Goal: Task Accomplishment & Management: Use online tool/utility

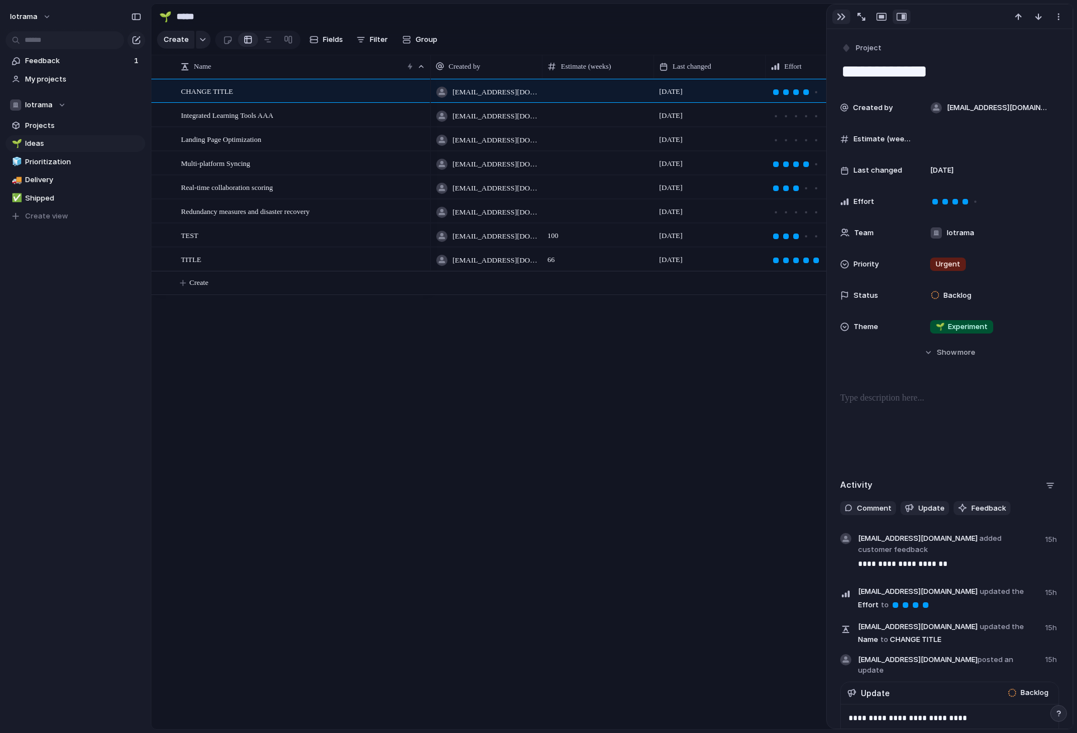
click at [839, 17] on div "button" at bounding box center [841, 16] width 9 height 9
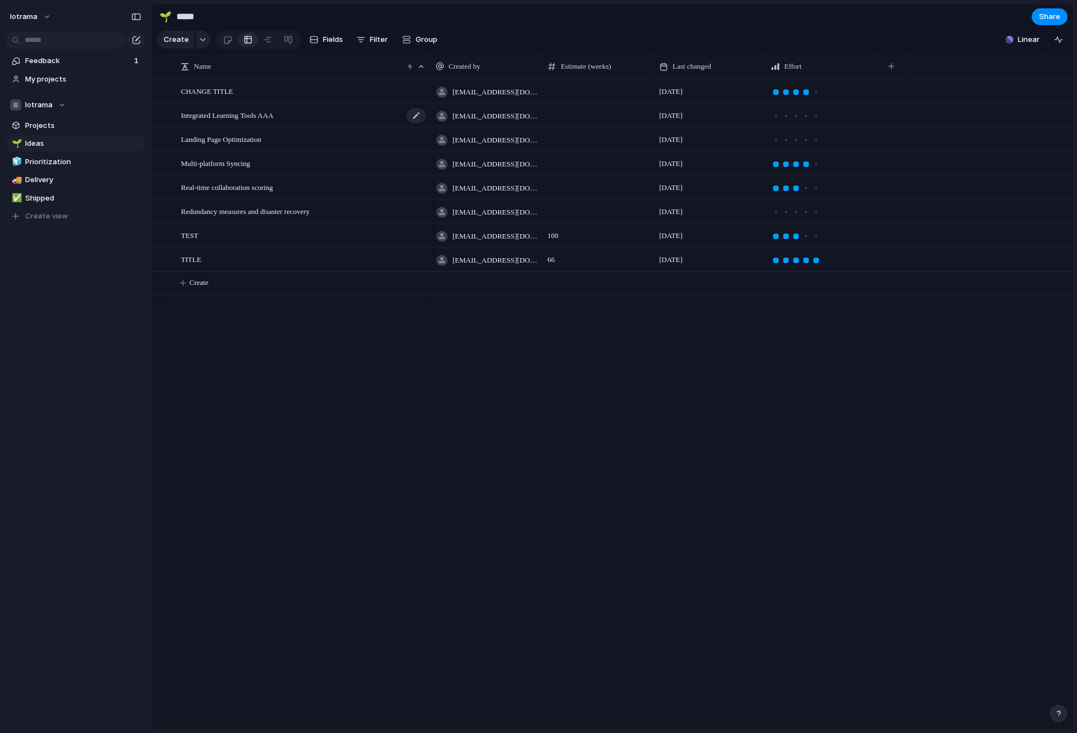
click at [313, 121] on div "Integrated Learning Tools AAA" at bounding box center [304, 115] width 246 height 23
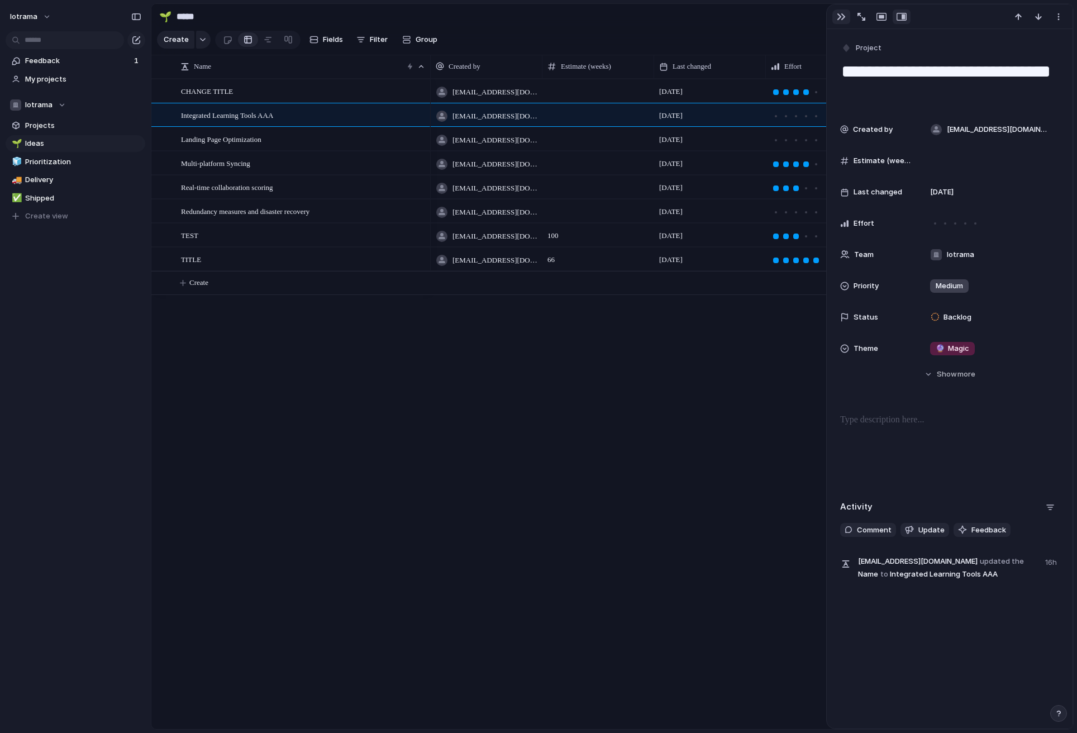
click at [843, 13] on div "button" at bounding box center [841, 16] width 9 height 9
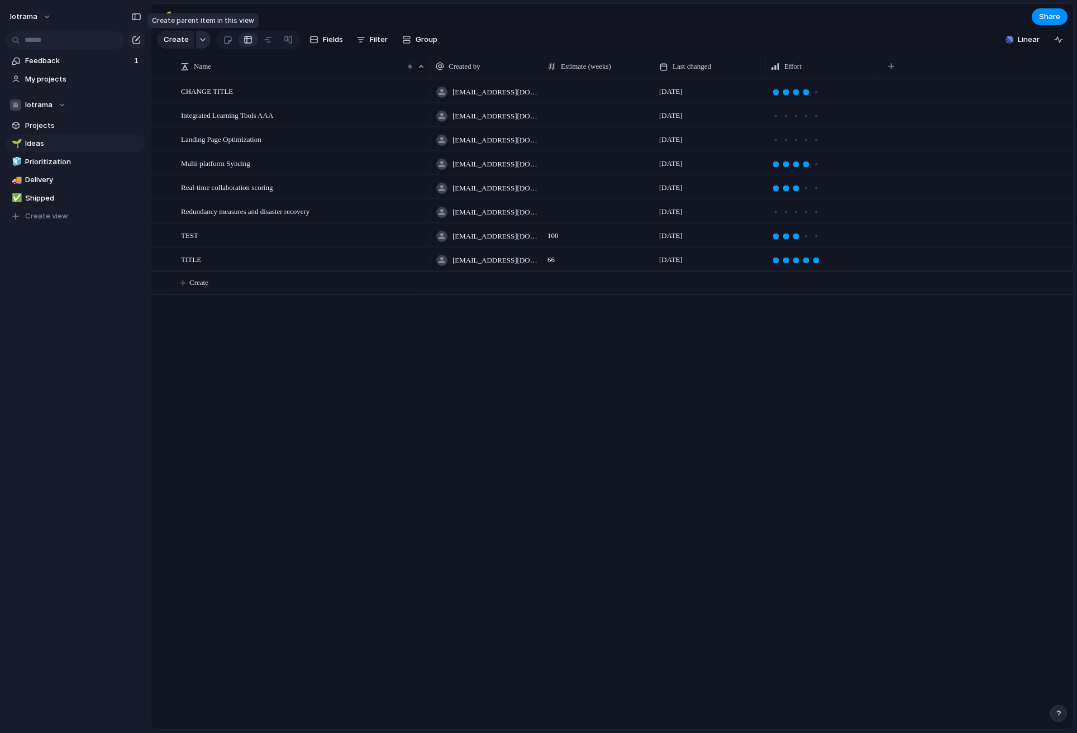
click at [204, 42] on button "button" at bounding box center [203, 40] width 15 height 18
click at [266, 41] on div "Goal Program Initiative Launch Project Customize" at bounding box center [538, 366] width 1077 height 733
click at [333, 37] on span "Fields" at bounding box center [333, 39] width 20 height 11
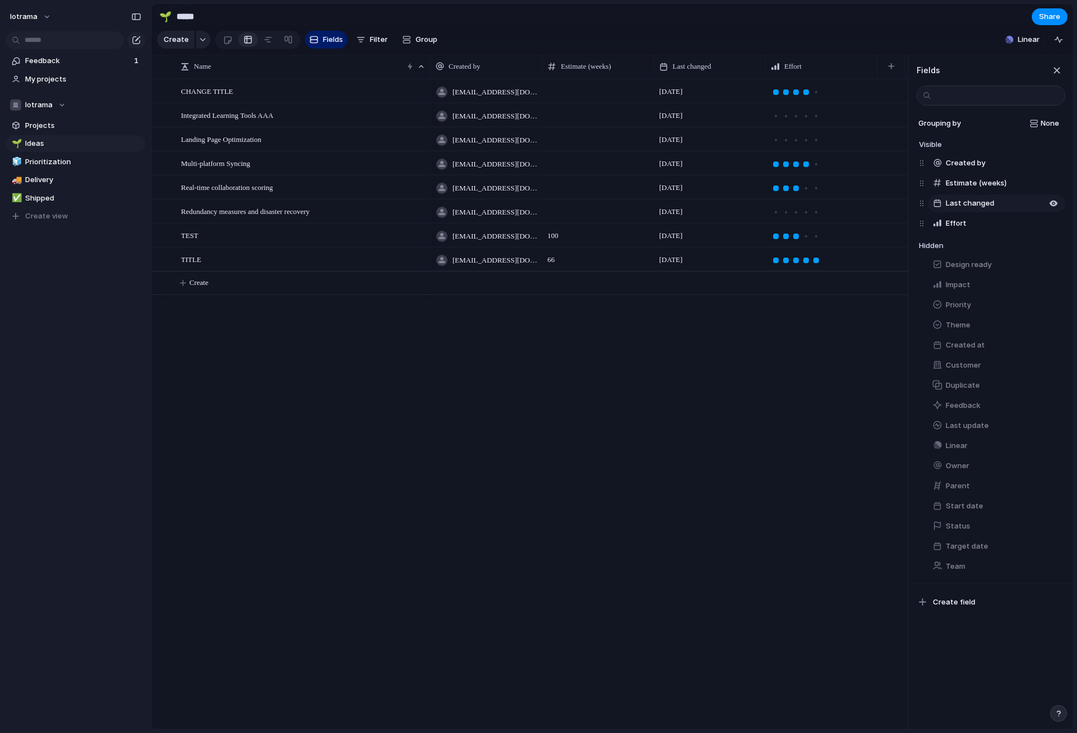
click at [979, 203] on span "Last changed" at bounding box center [969, 203] width 49 height 11
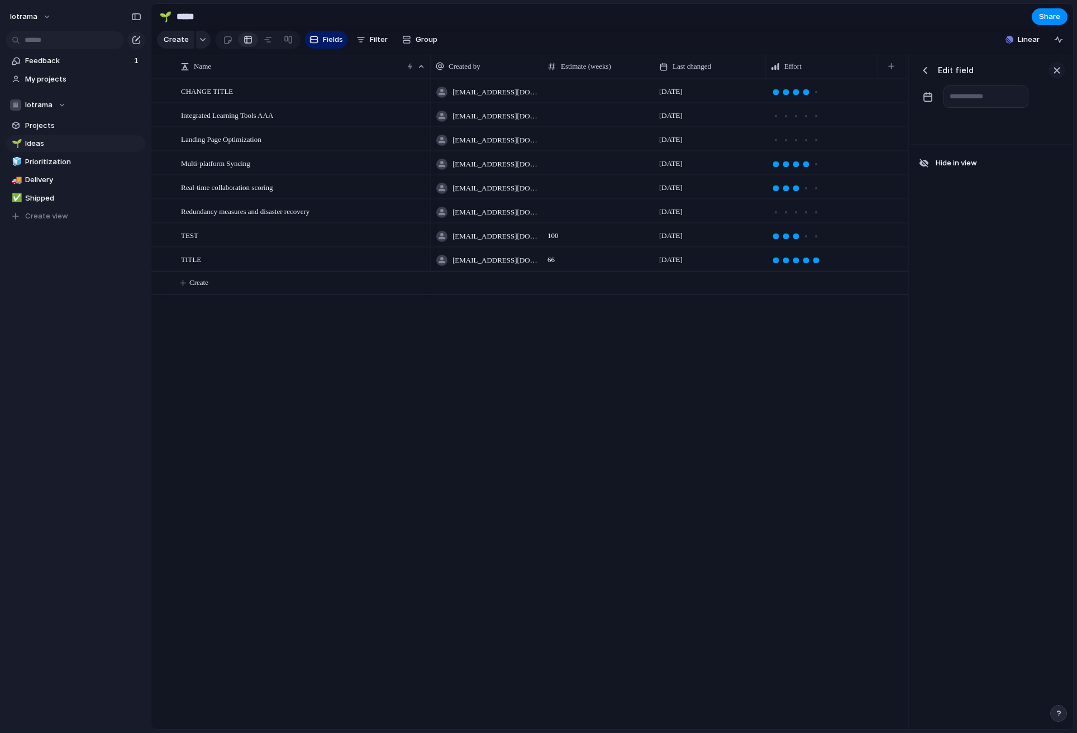
click at [1055, 68] on div "button" at bounding box center [1056, 70] width 12 height 12
click at [370, 42] on span "Filter" at bounding box center [379, 39] width 18 height 11
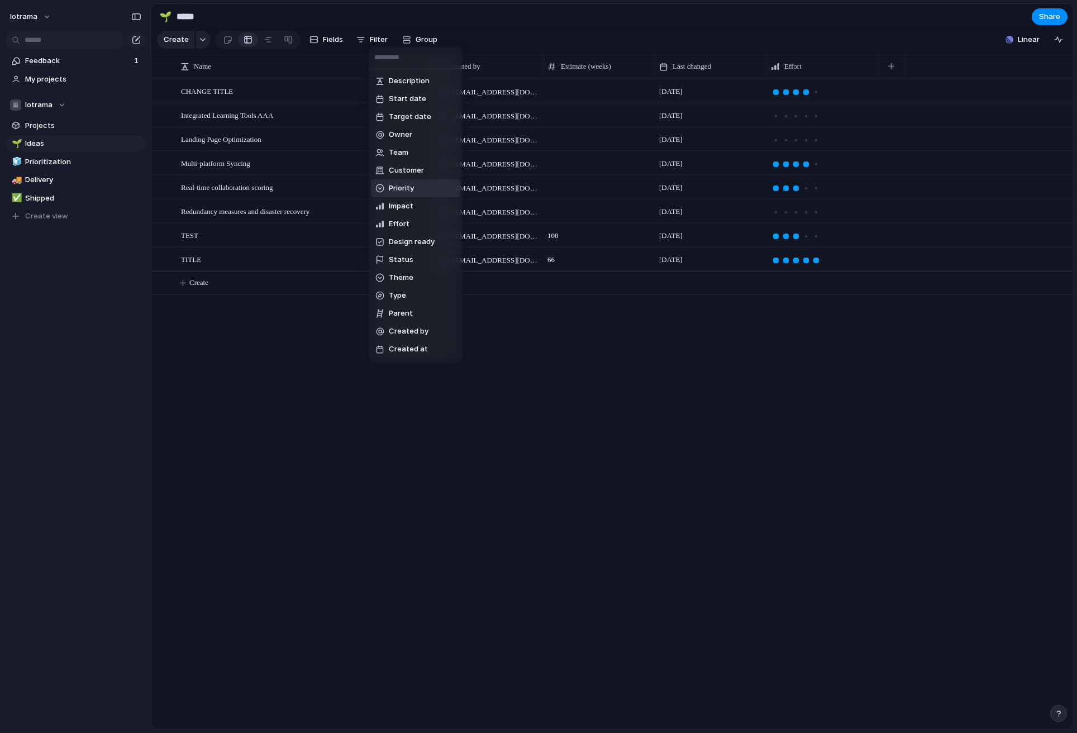
click at [400, 185] on span "Priority" at bounding box center [401, 188] width 25 height 11
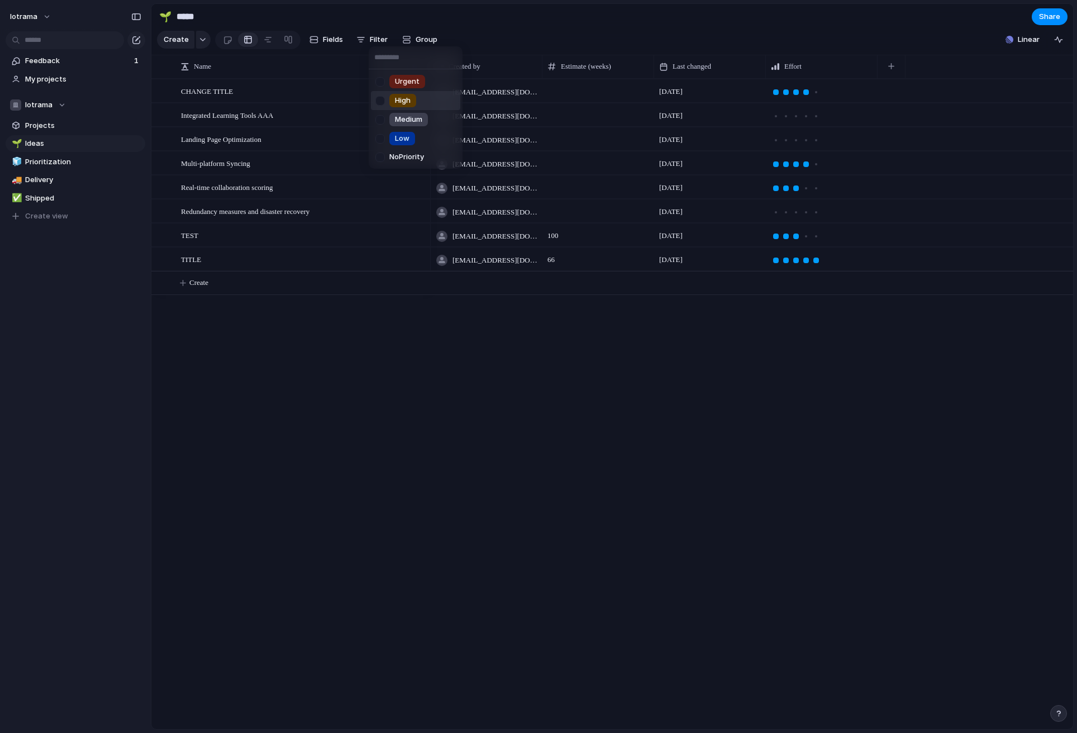
click at [406, 100] on span "High" at bounding box center [403, 100] width 16 height 11
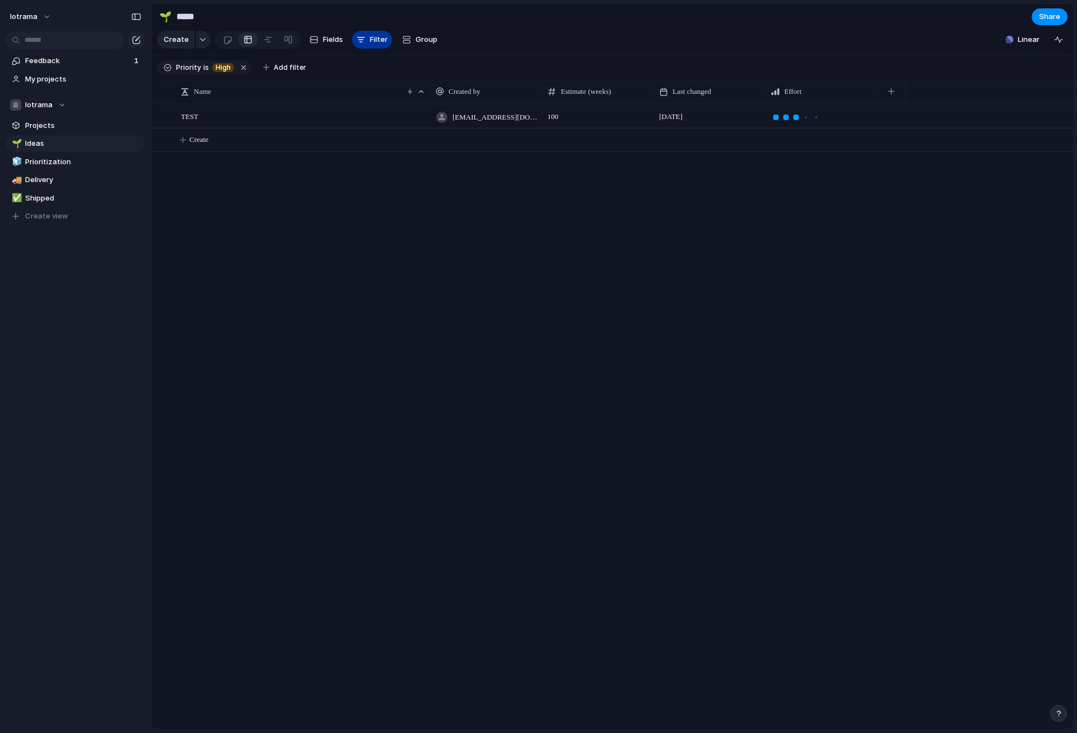
click at [370, 35] on span "Filter" at bounding box center [379, 39] width 18 height 11
click at [362, 42] on div "button" at bounding box center [360, 39] width 9 height 9
click at [359, 44] on button "Filter" at bounding box center [372, 40] width 40 height 18
click at [365, 40] on button "Filter" at bounding box center [372, 40] width 40 height 18
click at [356, 40] on div "button" at bounding box center [360, 39] width 9 height 9
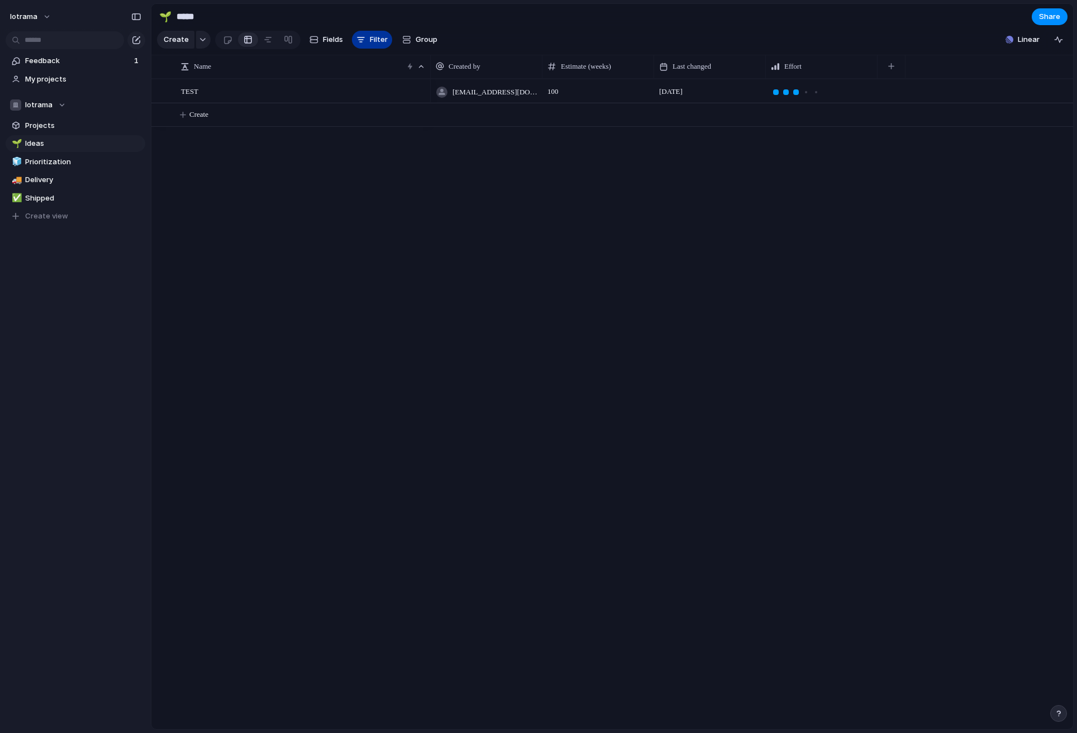
click at [356, 40] on div "button" at bounding box center [360, 39] width 9 height 9
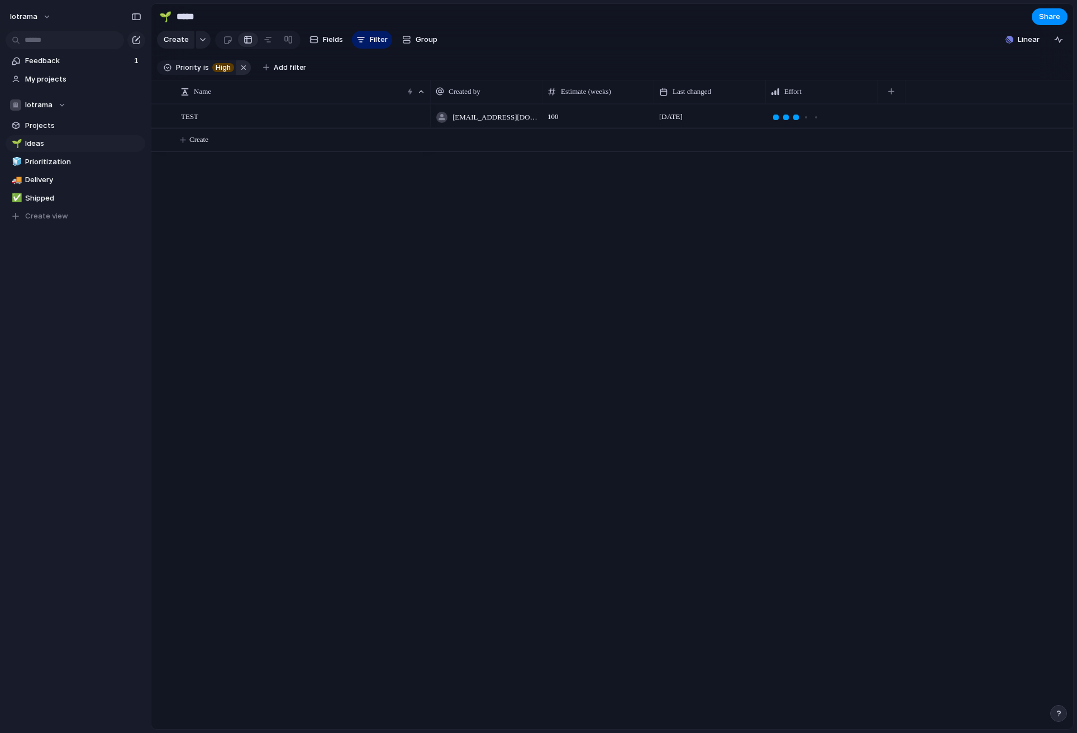
click at [242, 68] on button "button" at bounding box center [243, 67] width 15 height 15
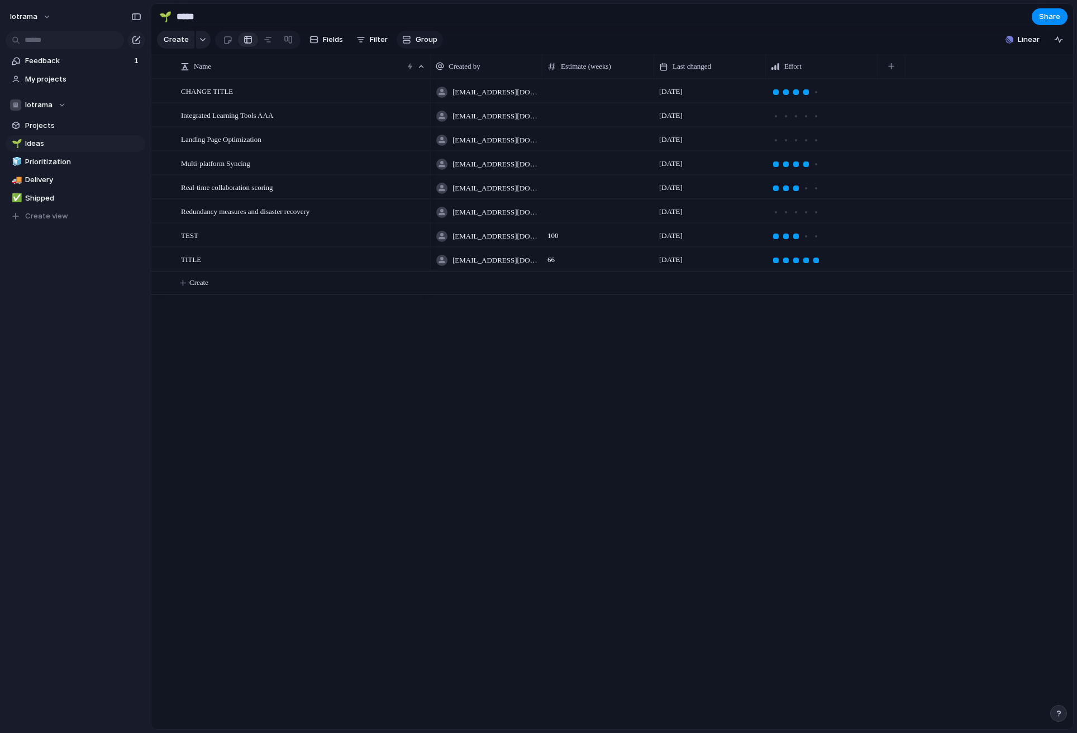
click at [417, 39] on span "Group" at bounding box center [426, 39] width 22 height 11
click at [437, 111] on li "Team" at bounding box center [440, 106] width 89 height 18
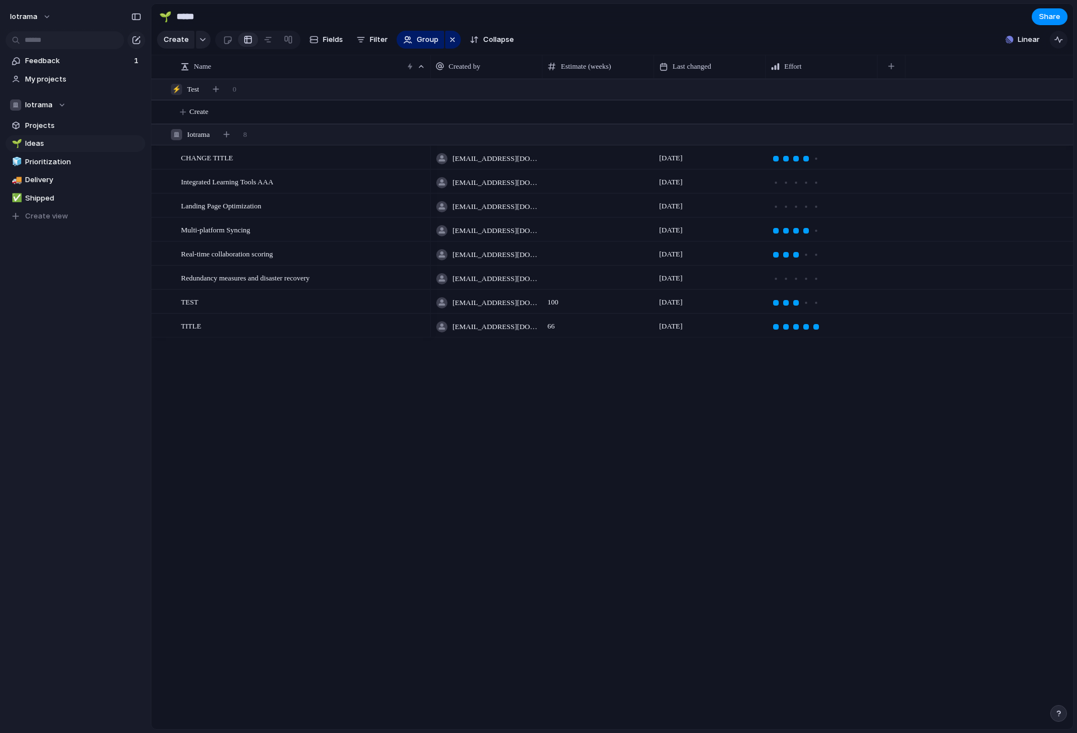
click at [1055, 43] on div "button" at bounding box center [1058, 39] width 9 height 9
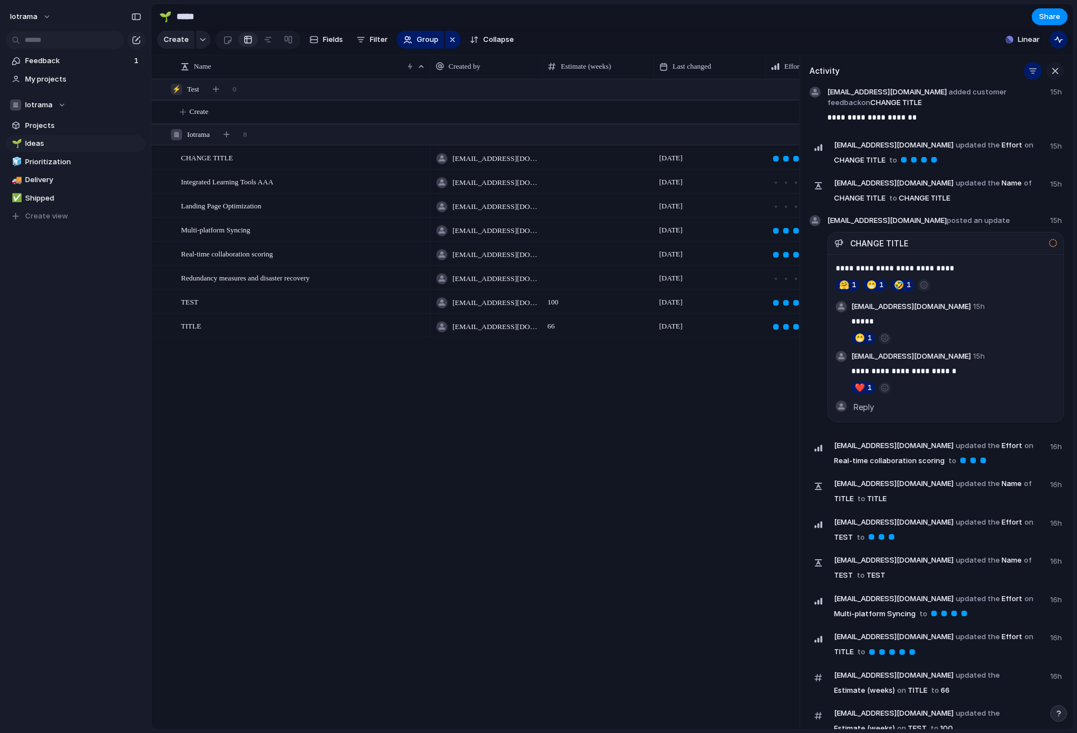
click at [1051, 68] on div "button" at bounding box center [1055, 71] width 12 height 12
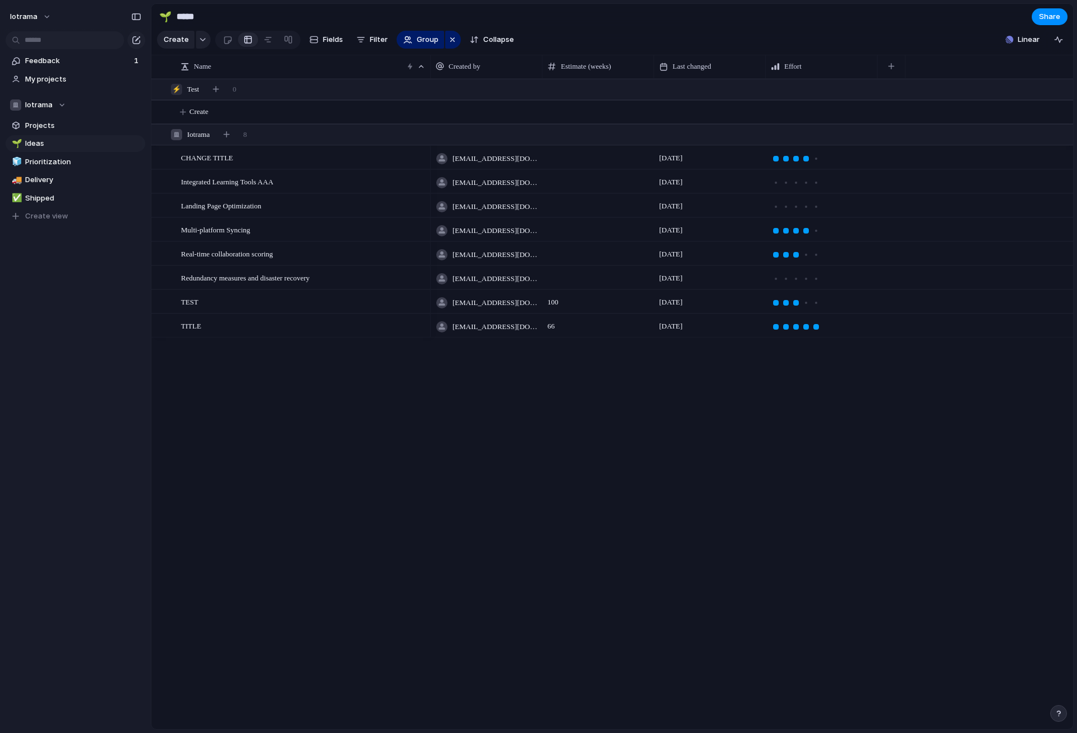
click at [682, 233] on span "[DATE]" at bounding box center [670, 229] width 23 height 11
click at [678, 233] on span "[DATE]" at bounding box center [670, 229] width 23 height 11
click at [673, 199] on div "[DATE]" at bounding box center [709, 202] width 111 height 17
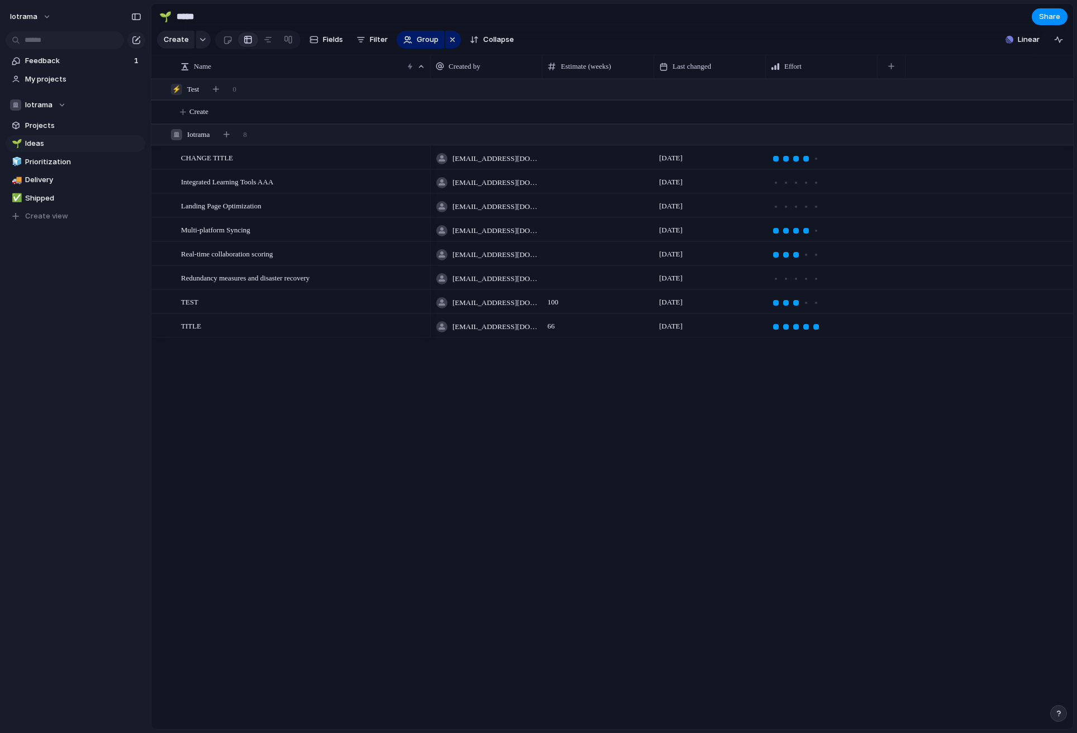
click at [672, 267] on div "[DATE]" at bounding box center [709, 274] width 111 height 17
click at [809, 302] on div at bounding box center [806, 303] width 10 height 10
click at [816, 302] on div at bounding box center [816, 303] width 6 height 6
click at [1057, 36] on div "button" at bounding box center [1058, 39] width 9 height 9
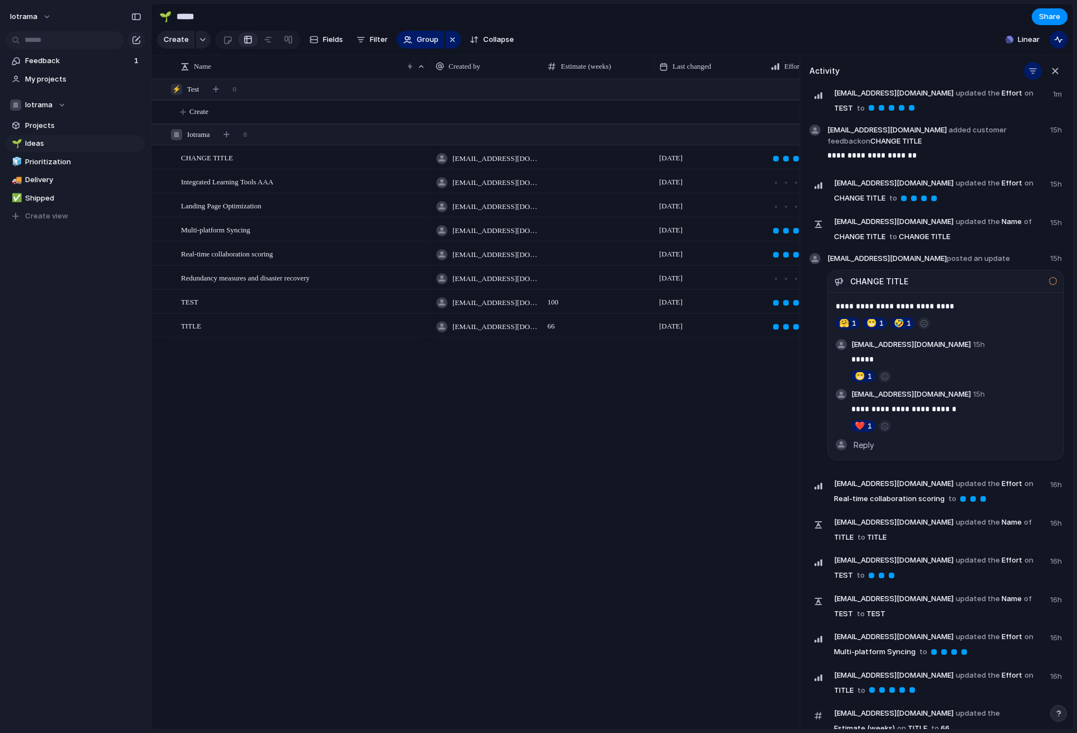
click at [955, 99] on span "updated the" at bounding box center [977, 93] width 44 height 11
click at [920, 137] on span "fevohik416@iotrama.com added customer feedback on CHANGE TITLE" at bounding box center [935, 136] width 216 height 22
click at [920, 212] on div "fevohik416@iotrama.com updated the Effort on CHANGE TITLE to 15h" at bounding box center [936, 195] width 255 height 39
click at [1040, 236] on span "fevohik416@iotrama.com updated the Name of CHANGE TITLE to CHANGE TITLE" at bounding box center [938, 230] width 209 height 30
click at [1051, 226] on span "15h" at bounding box center [1057, 221] width 14 height 13
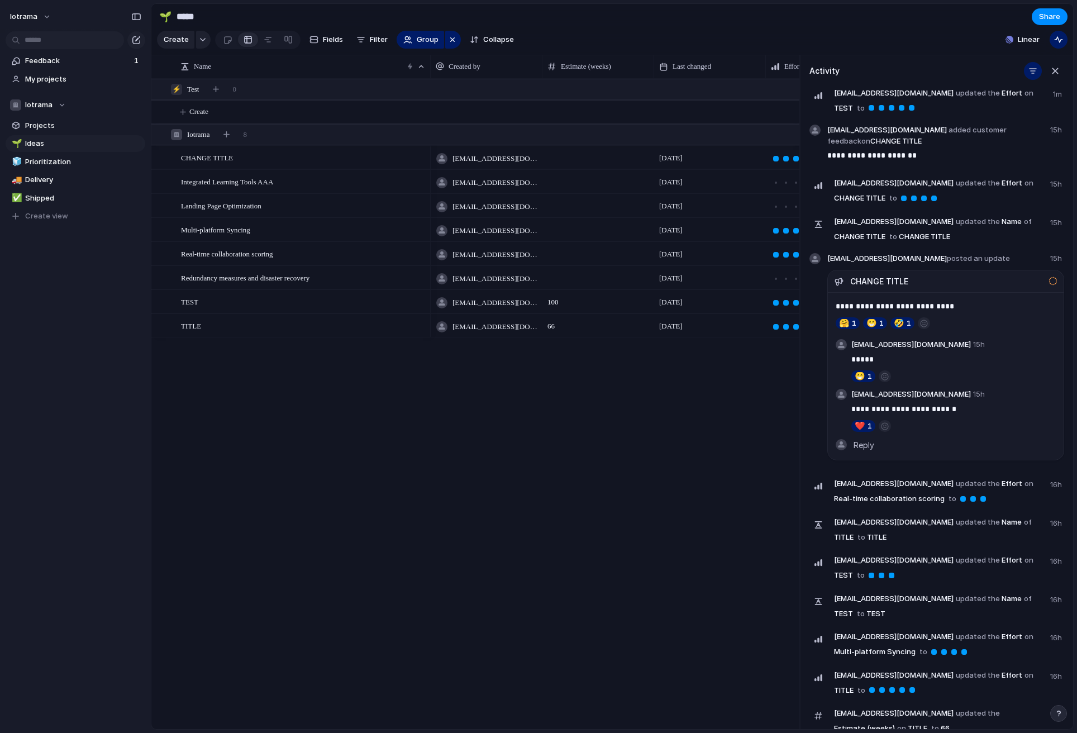
click at [1051, 183] on span "15h" at bounding box center [1057, 182] width 14 height 13
click at [905, 154] on p "**********" at bounding box center [945, 155] width 237 height 13
click at [1055, 69] on div "button" at bounding box center [1055, 71] width 12 height 12
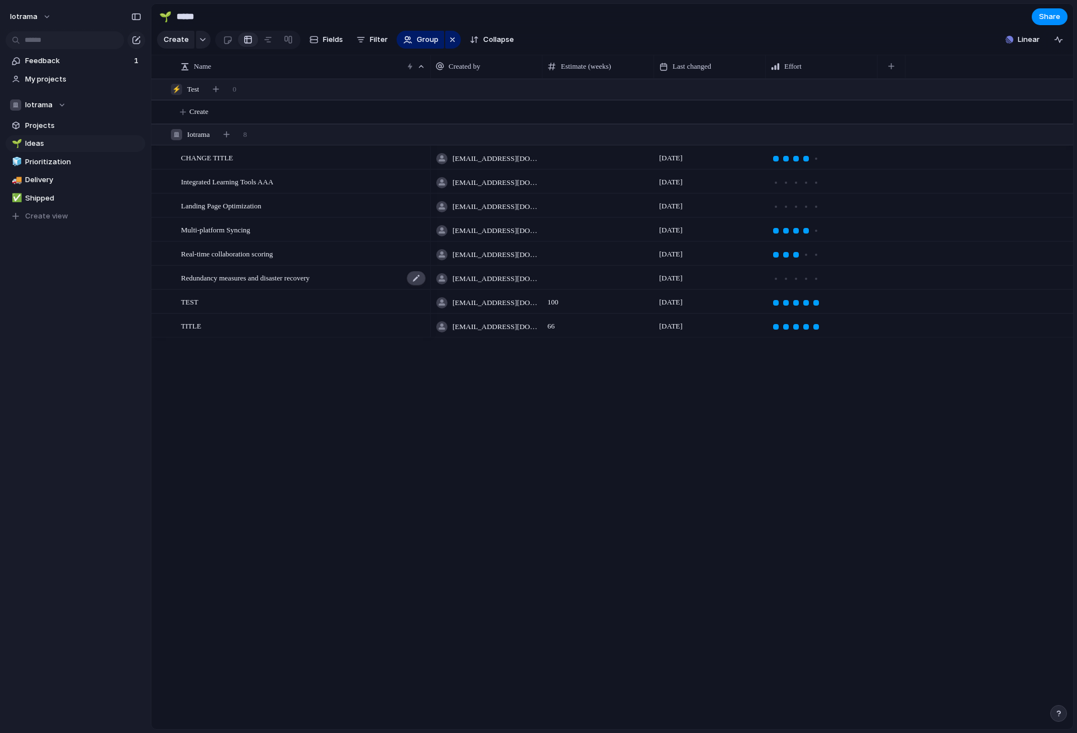
click at [419, 279] on div at bounding box center [416, 278] width 19 height 15
click at [391, 283] on textarea "**********" at bounding box center [301, 279] width 241 height 13
click at [341, 276] on div "Redundancy measures and disaster recovery" at bounding box center [304, 277] width 246 height 23
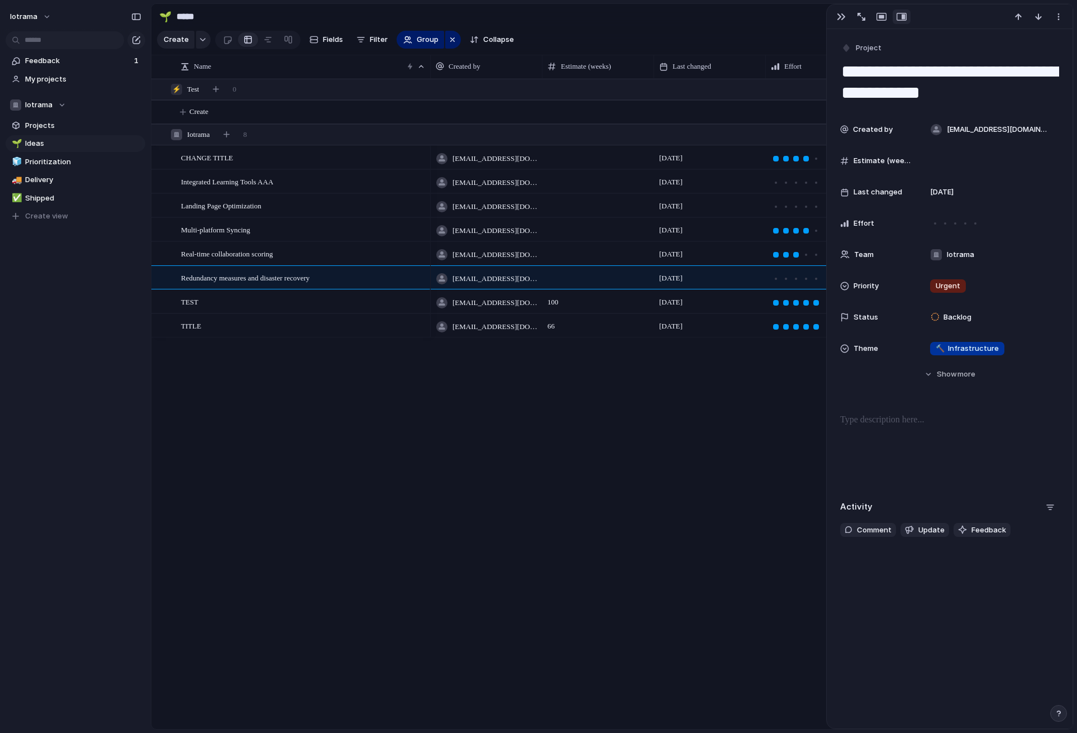
click at [848, 27] on div at bounding box center [949, 16] width 246 height 25
click at [842, 22] on button "button" at bounding box center [841, 16] width 18 height 15
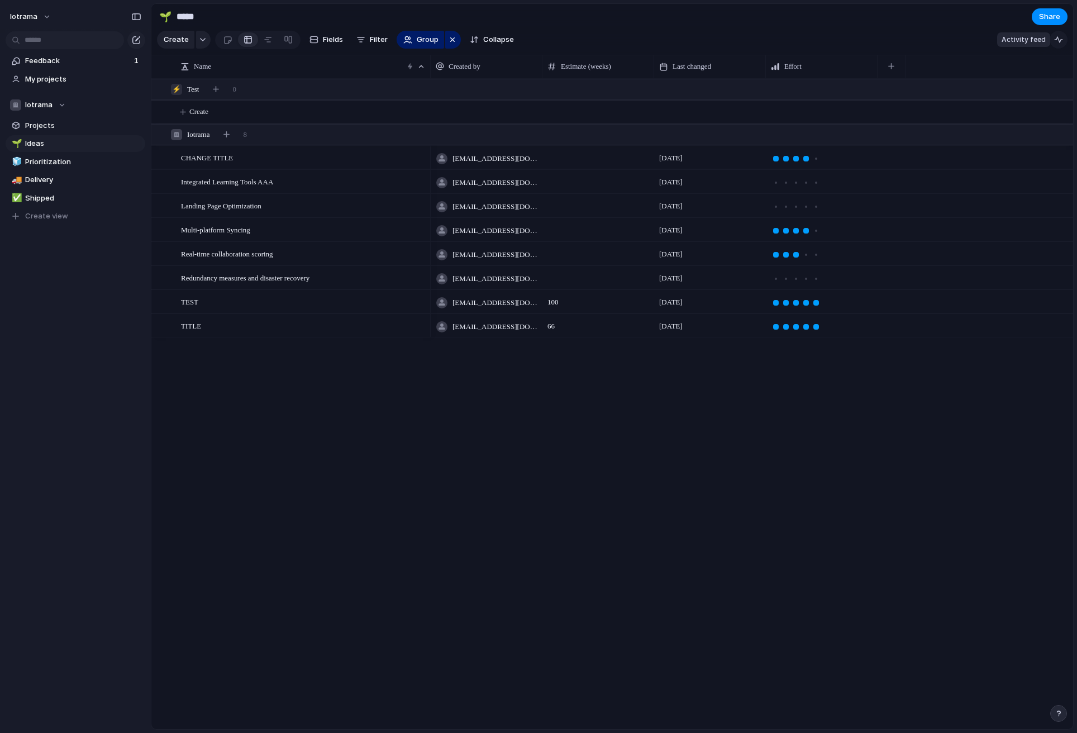
click at [1063, 44] on button "button" at bounding box center [1058, 40] width 18 height 18
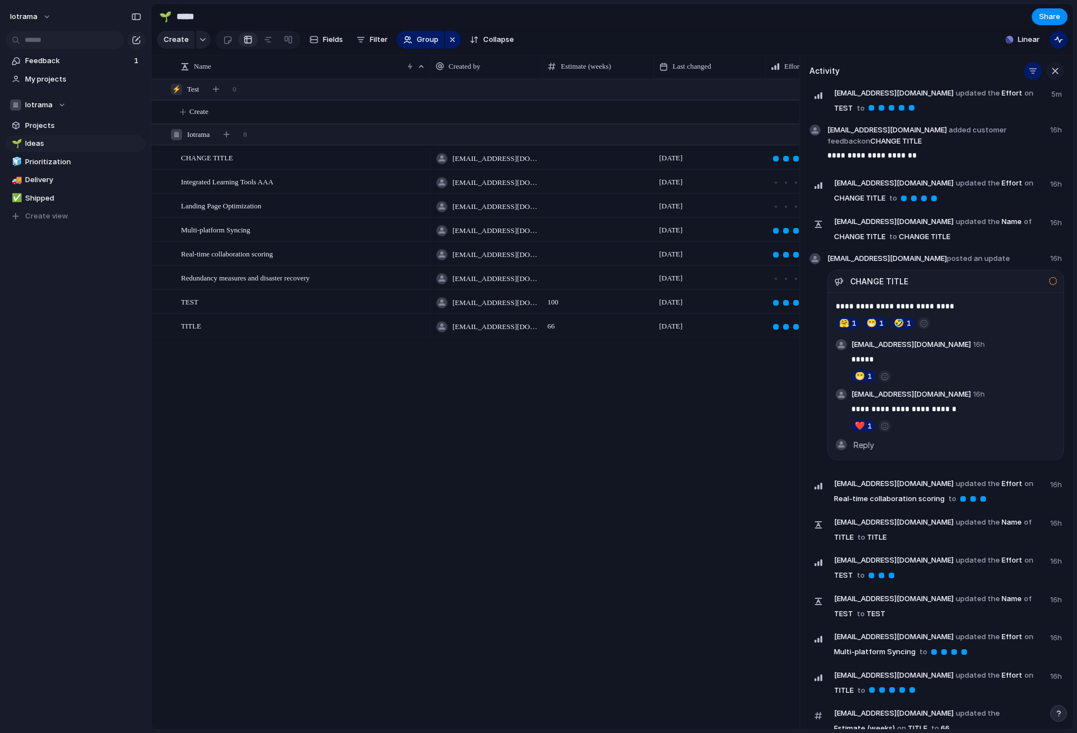
click at [1055, 73] on div "button" at bounding box center [1055, 71] width 12 height 12
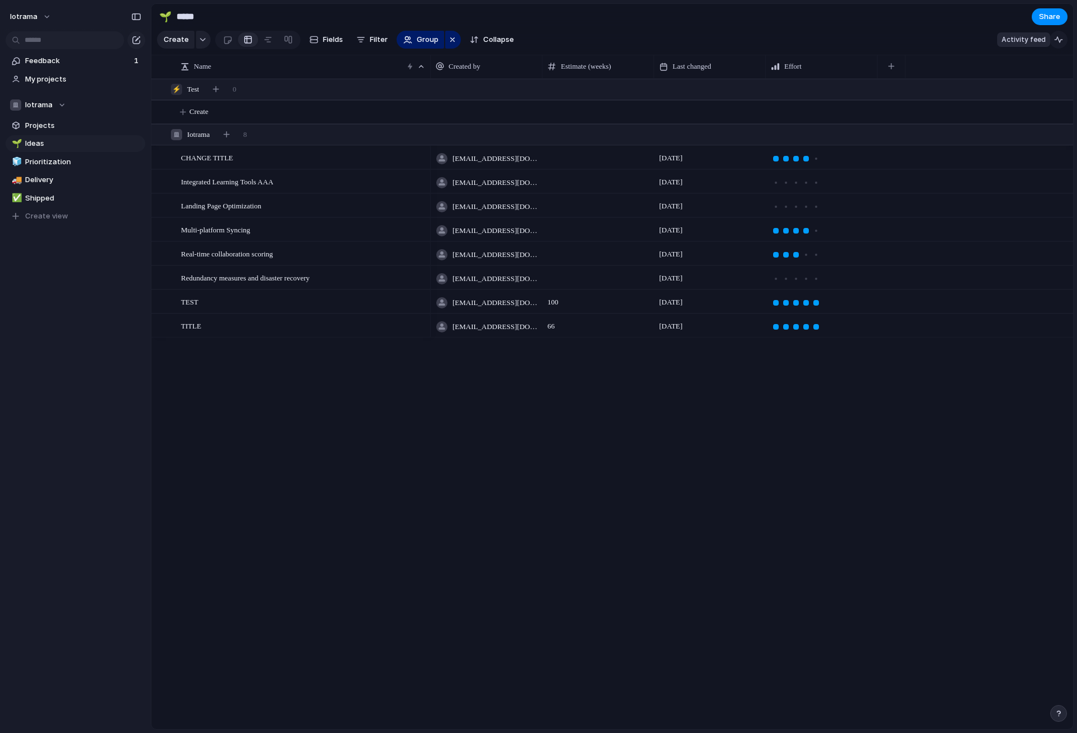
click at [1058, 39] on div "button" at bounding box center [1058, 39] width 9 height 9
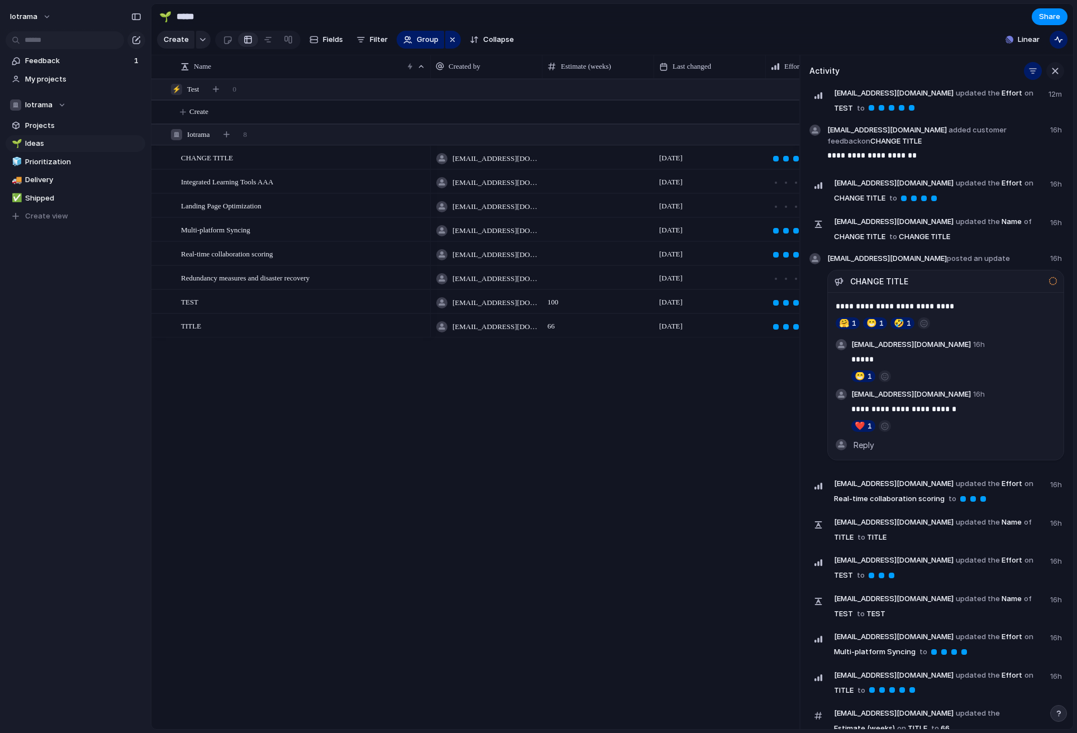
click at [1058, 73] on div "button" at bounding box center [1055, 71] width 12 height 12
click at [1058, 73] on header "Activity" at bounding box center [936, 71] width 255 height 18
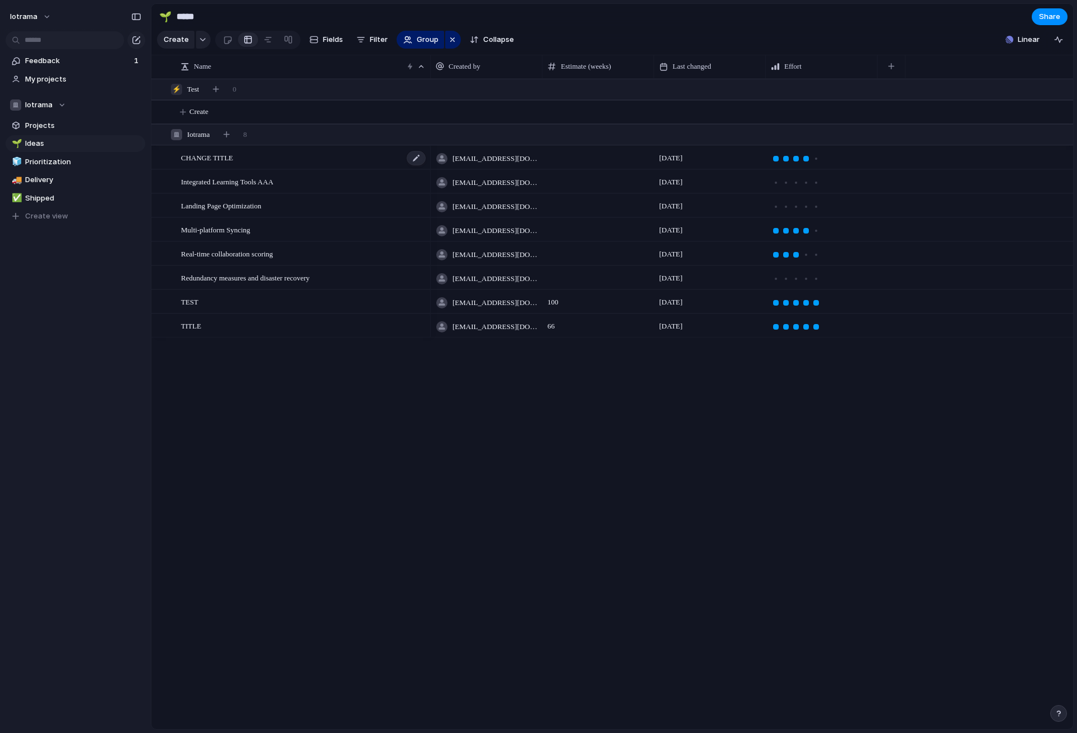
click at [306, 160] on div "CHANGE TITLE" at bounding box center [304, 157] width 246 height 23
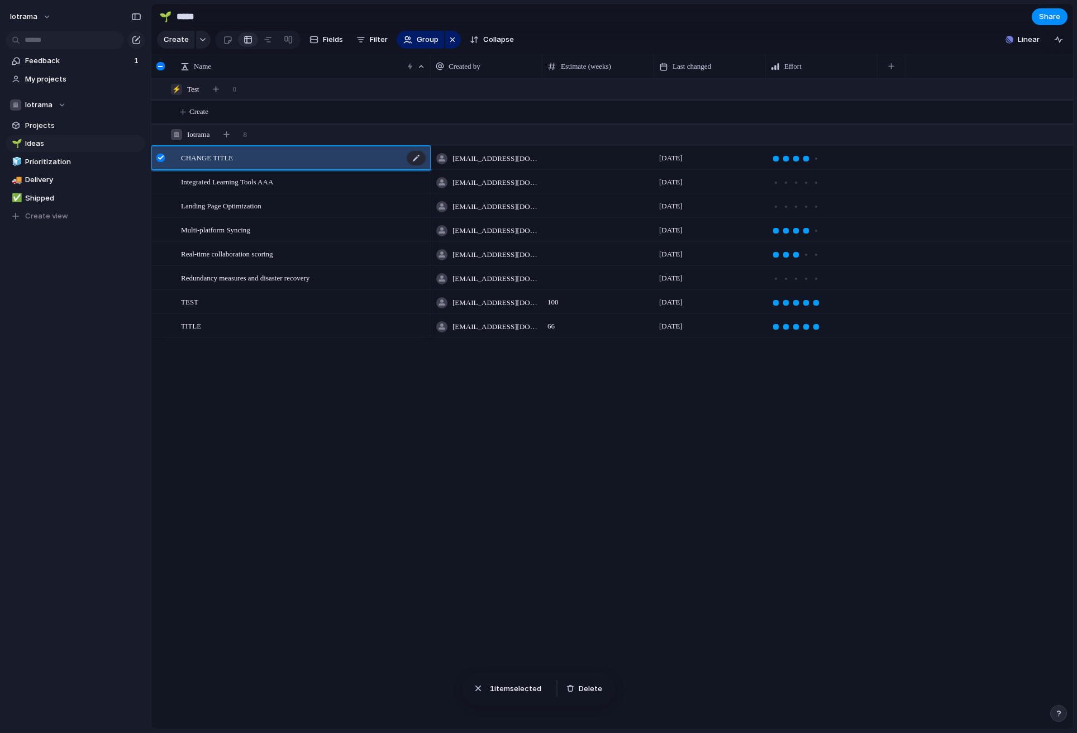
click at [280, 163] on div "CHANGE TITLE" at bounding box center [304, 157] width 246 height 23
click at [297, 404] on div "CHANGE TITLE Integrated Learning Tools AAA Landing Page Optimization Multi-plat…" at bounding box center [611, 404] width 921 height 650
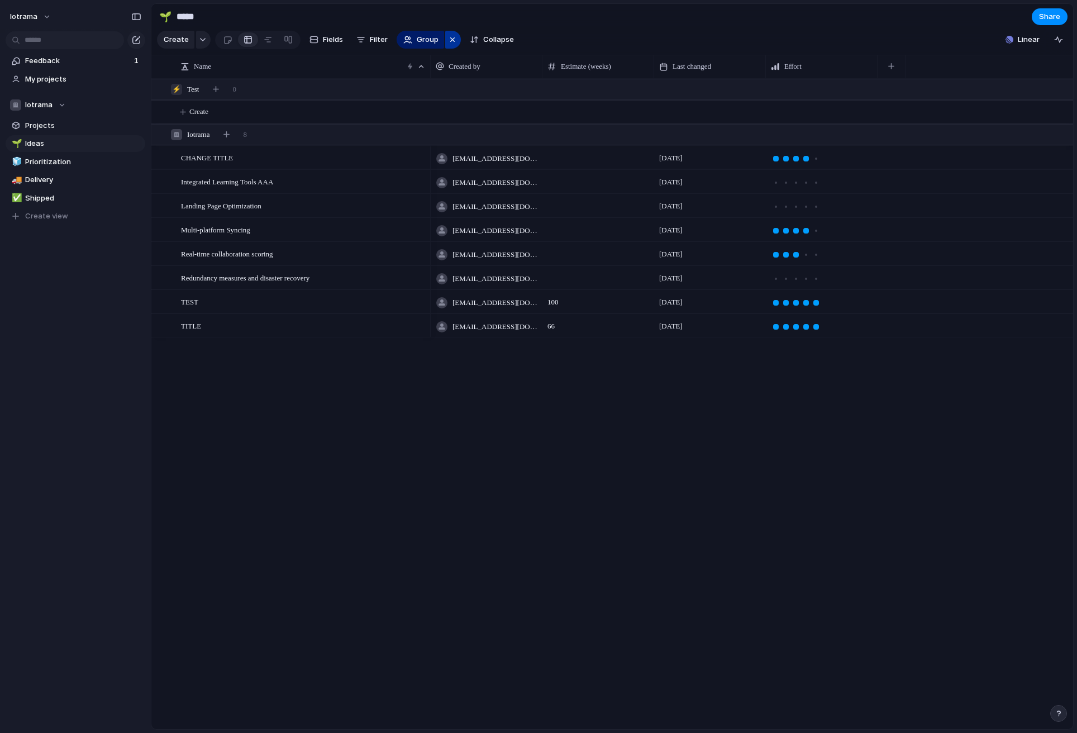
click at [448, 40] on div "button" at bounding box center [452, 39] width 9 height 13
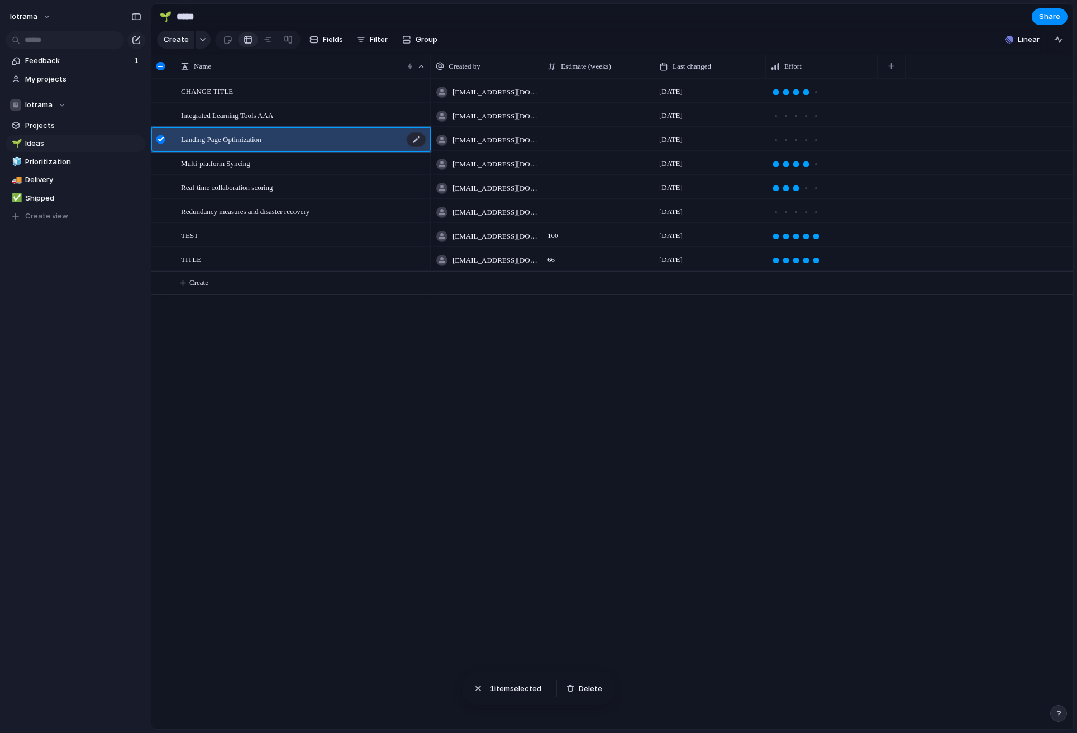
click at [255, 144] on span "Landing Page Optimization" at bounding box center [221, 138] width 80 height 13
click at [261, 137] on span "Landing Page Optimization" at bounding box center [221, 138] width 80 height 13
click at [159, 139] on div at bounding box center [160, 139] width 8 height 8
click at [348, 337] on div "CHANGE TITLE Integrated Learning Tools AAA Landing Page Optimization Multi-plat…" at bounding box center [611, 404] width 921 height 650
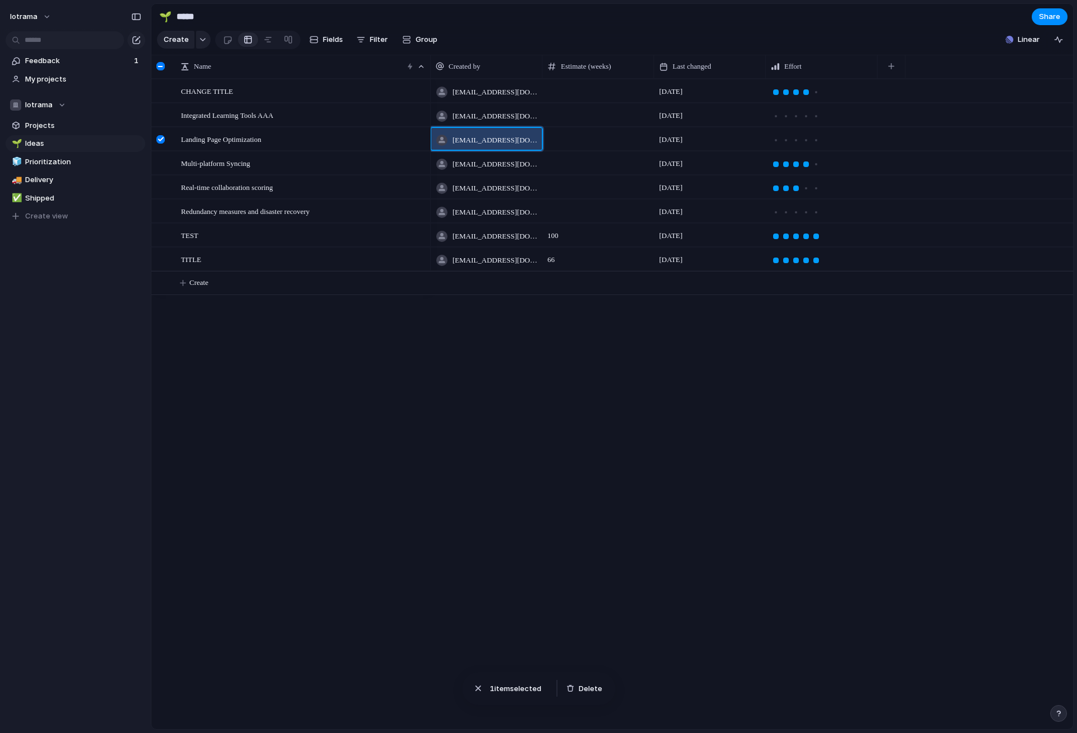
click at [489, 135] on span "[EMAIL_ADDRESS][DOMAIN_NAME]" at bounding box center [494, 140] width 85 height 11
click at [584, 687] on span "Delete" at bounding box center [590, 688] width 23 height 11
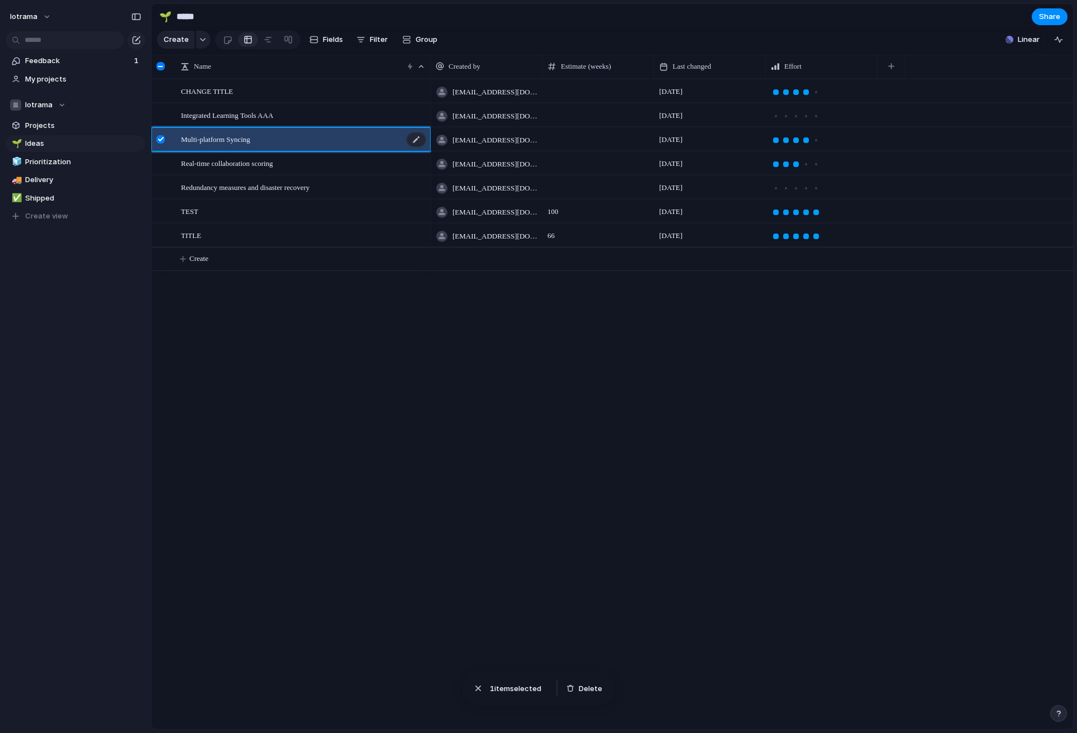
click at [284, 139] on div "Multi-platform Syncing" at bounding box center [304, 139] width 246 height 23
click at [414, 137] on div at bounding box center [416, 139] width 19 height 15
click at [55, 123] on span "Projects" at bounding box center [83, 125] width 116 height 11
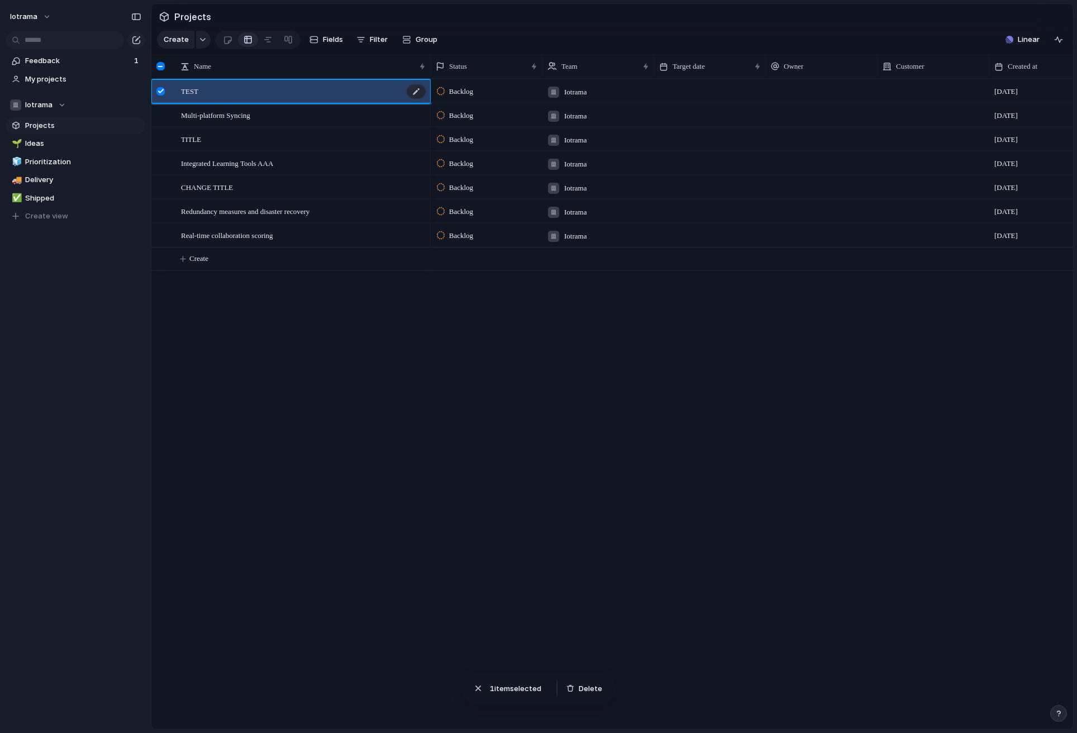
click at [236, 89] on div "TEST" at bounding box center [304, 91] width 246 height 23
click at [235, 89] on div "TEST" at bounding box center [304, 91] width 246 height 23
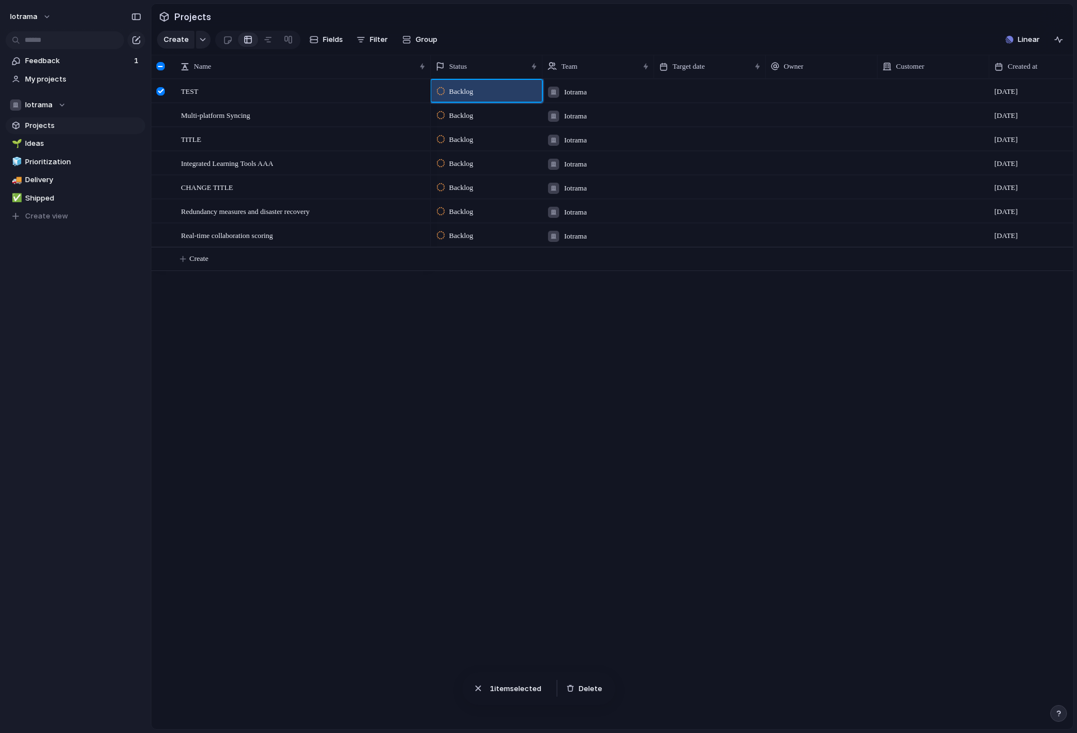
click at [493, 93] on div "Backlog" at bounding box center [486, 90] width 111 height 20
click at [473, 159] on span "Planned" at bounding box center [463, 157] width 28 height 11
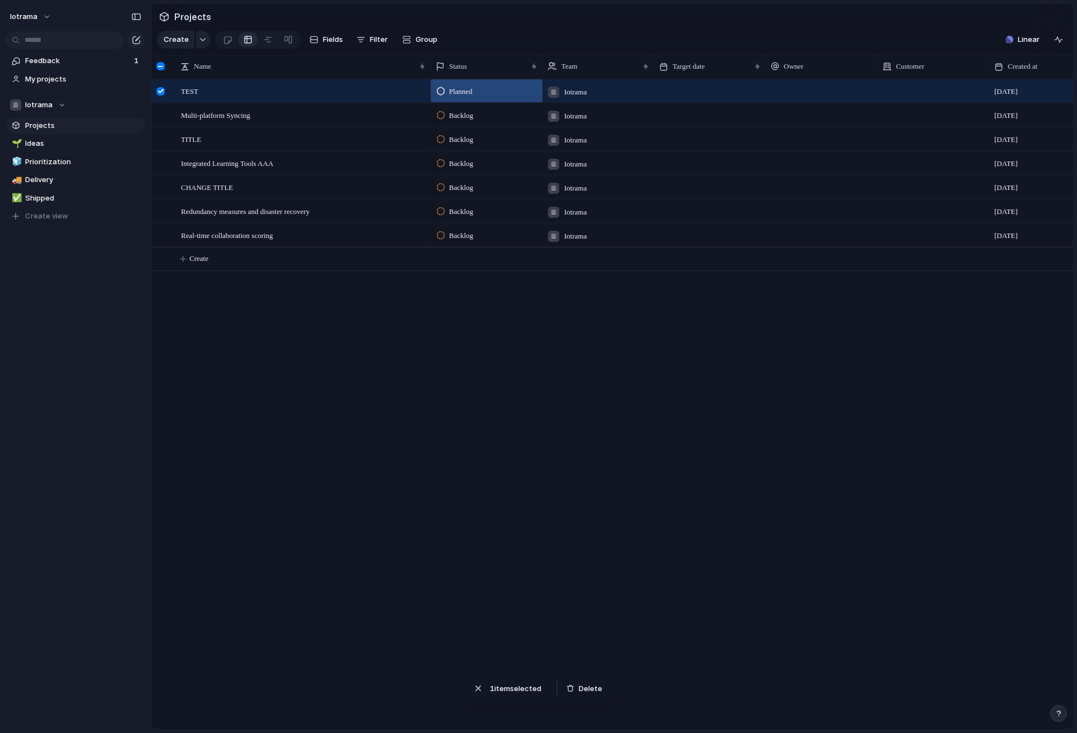
click at [576, 94] on span "Iotrama" at bounding box center [575, 92] width 22 height 11
click at [61, 126] on div "Iotrama ⚡ Test" at bounding box center [538, 366] width 1077 height 733
click at [59, 126] on span "Projects" at bounding box center [83, 125] width 116 height 11
click at [54, 143] on span "Ideas" at bounding box center [83, 143] width 116 height 11
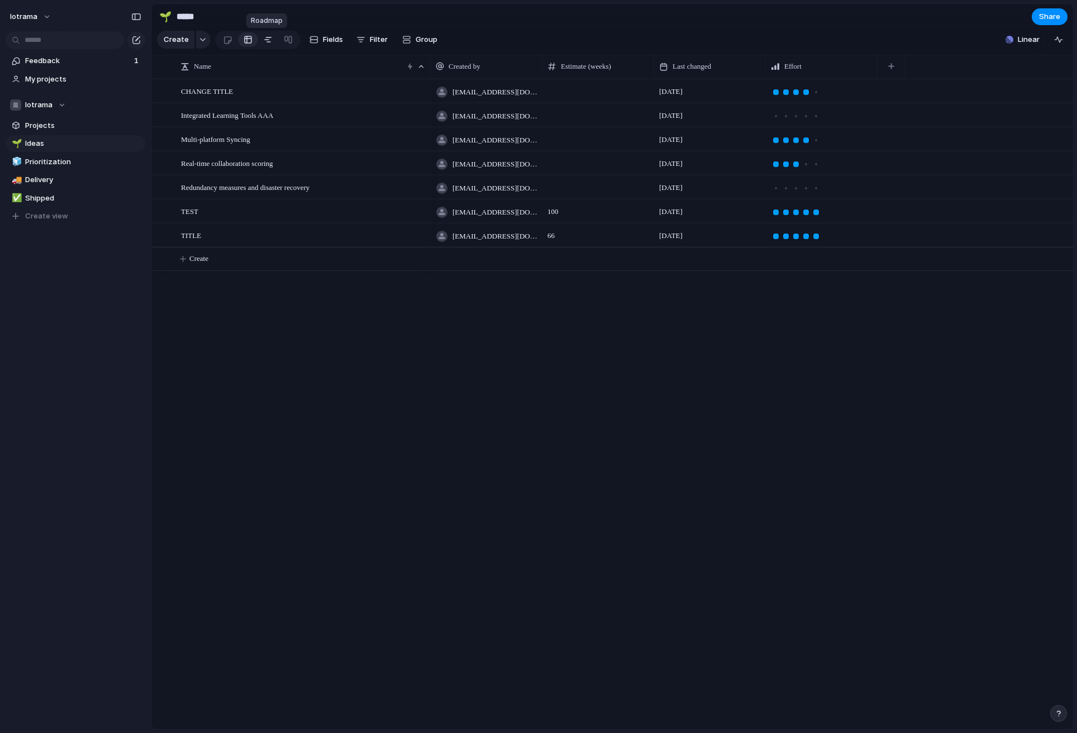
click at [264, 39] on div at bounding box center [268, 40] width 9 height 18
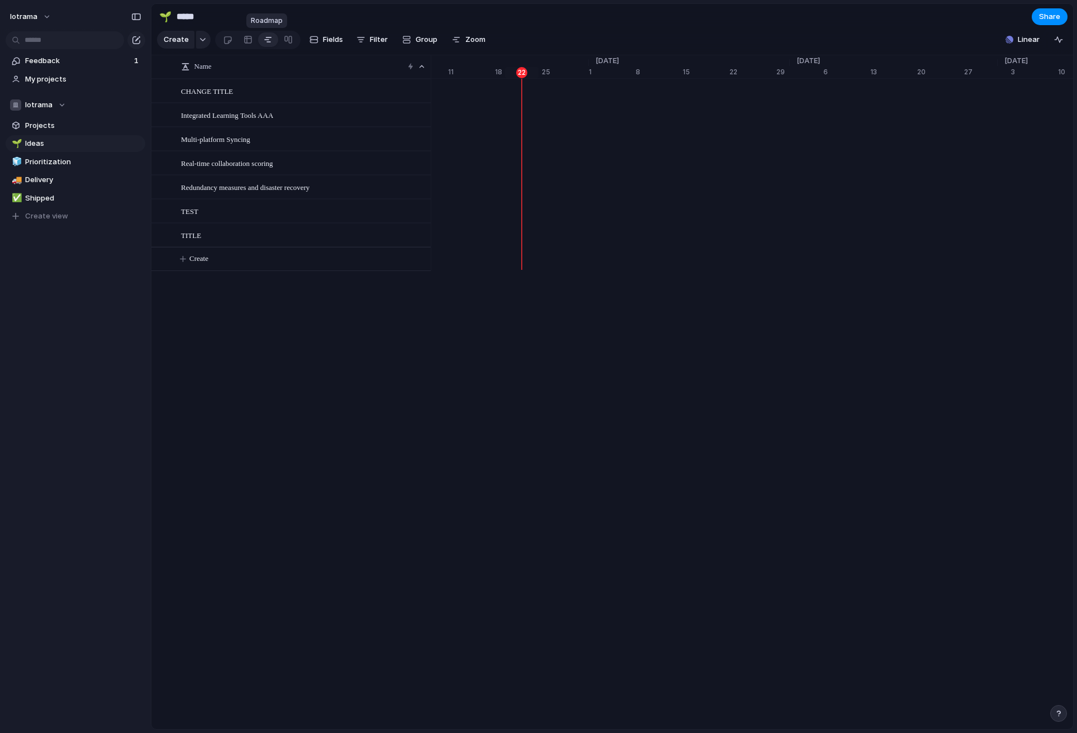
scroll to position [0, 7394]
click at [245, 39] on div at bounding box center [247, 40] width 9 height 18
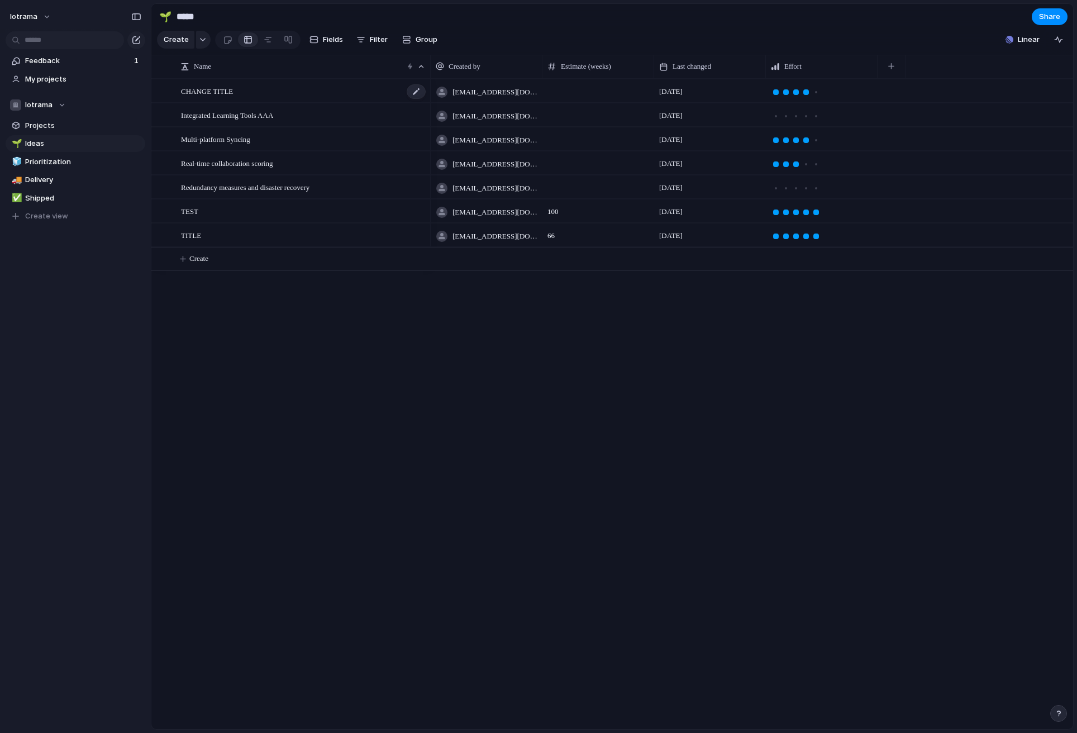
click at [212, 92] on span "CHANGE TITLE" at bounding box center [207, 90] width 52 height 13
click at [251, 120] on span "Integrated Learning Tools AAA" at bounding box center [227, 114] width 92 height 13
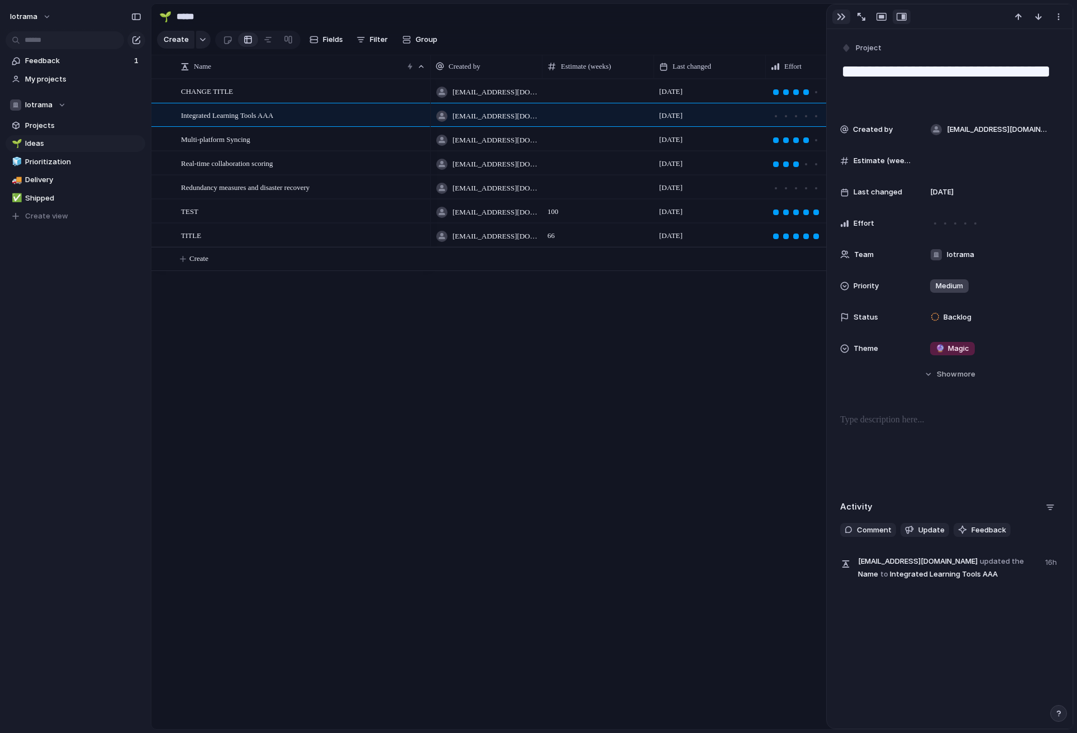
click at [843, 18] on div "button" at bounding box center [841, 16] width 9 height 9
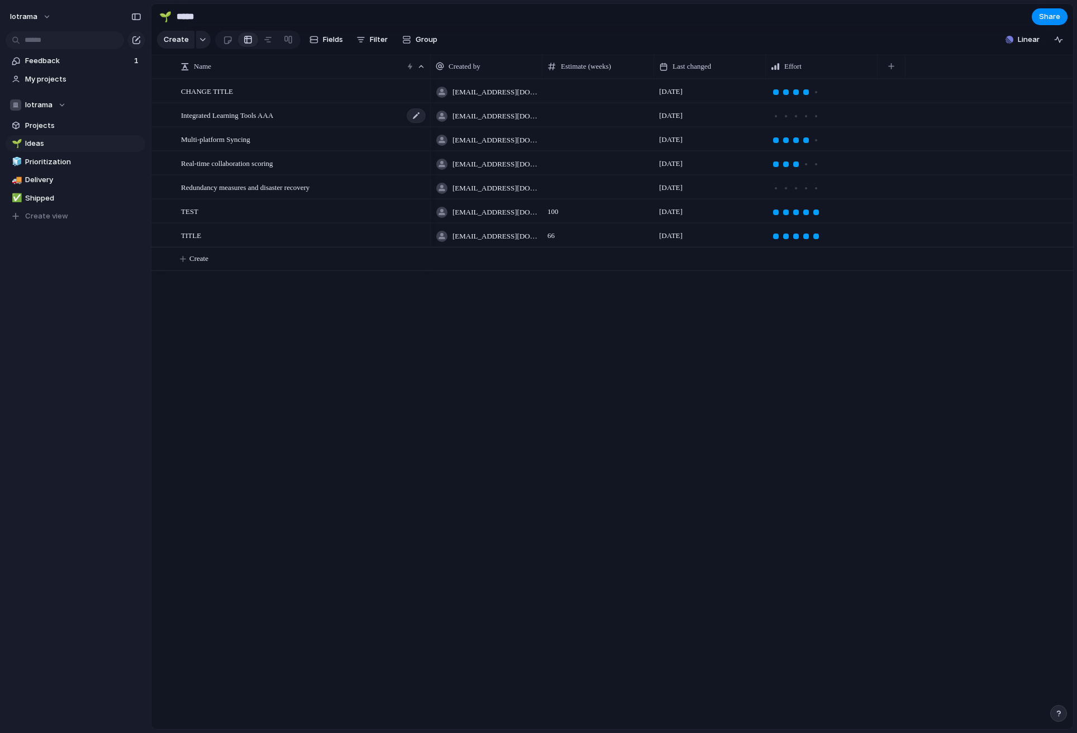
click at [356, 117] on div "Integrated Learning Tools AAA" at bounding box center [304, 115] width 246 height 23
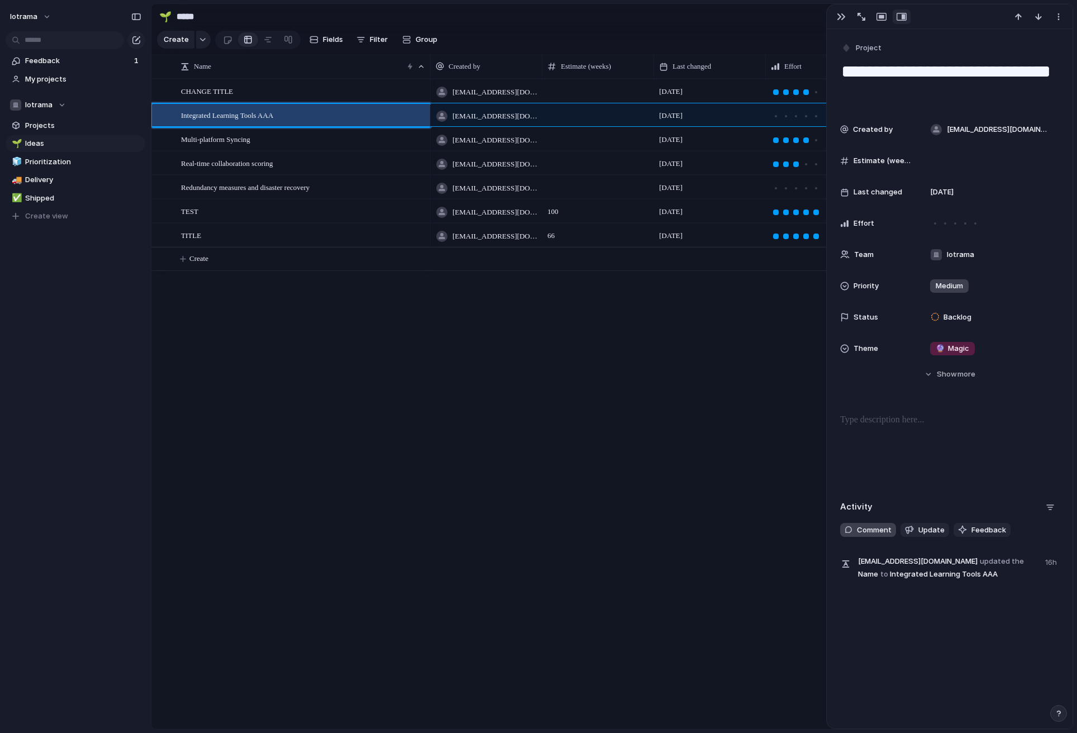
click at [863, 529] on span "Comment" at bounding box center [874, 529] width 35 height 11
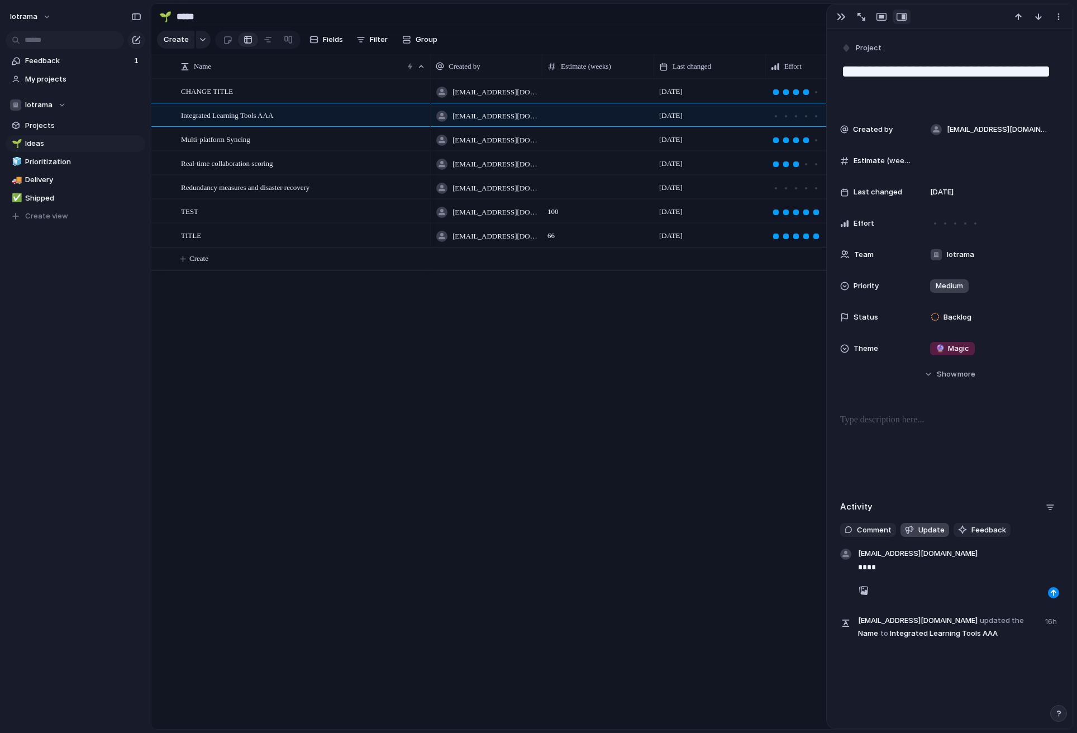
click at [934, 532] on span "Update" at bounding box center [931, 529] width 26 height 11
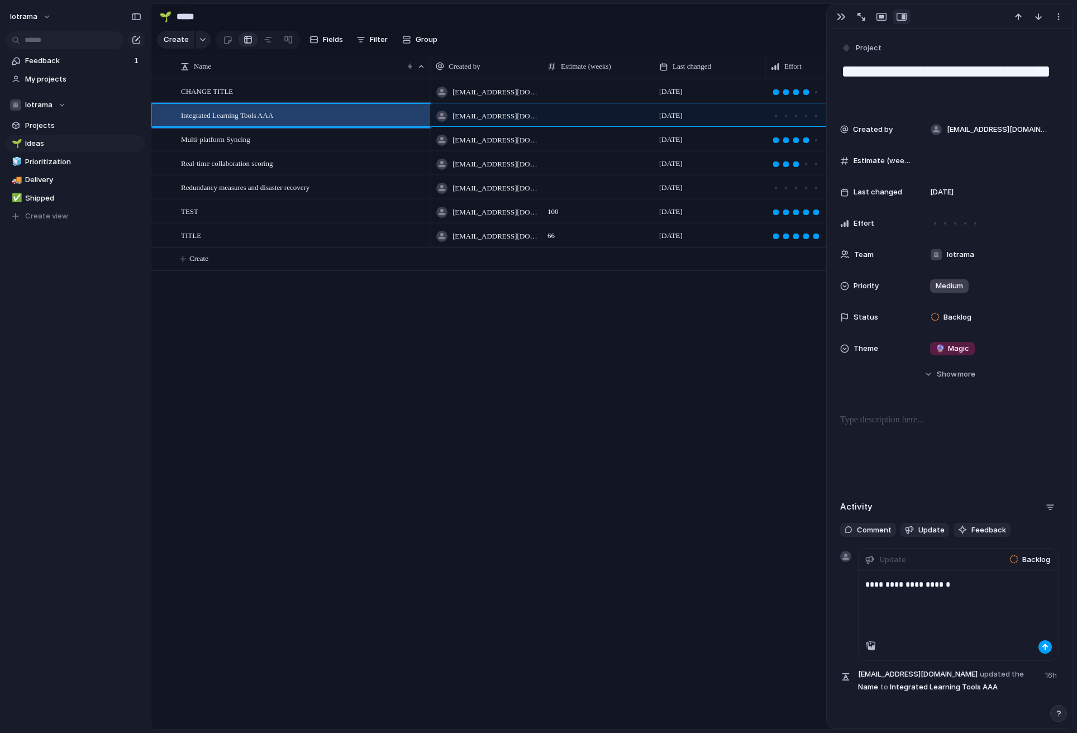
click at [1049, 649] on button "button" at bounding box center [1044, 646] width 13 height 13
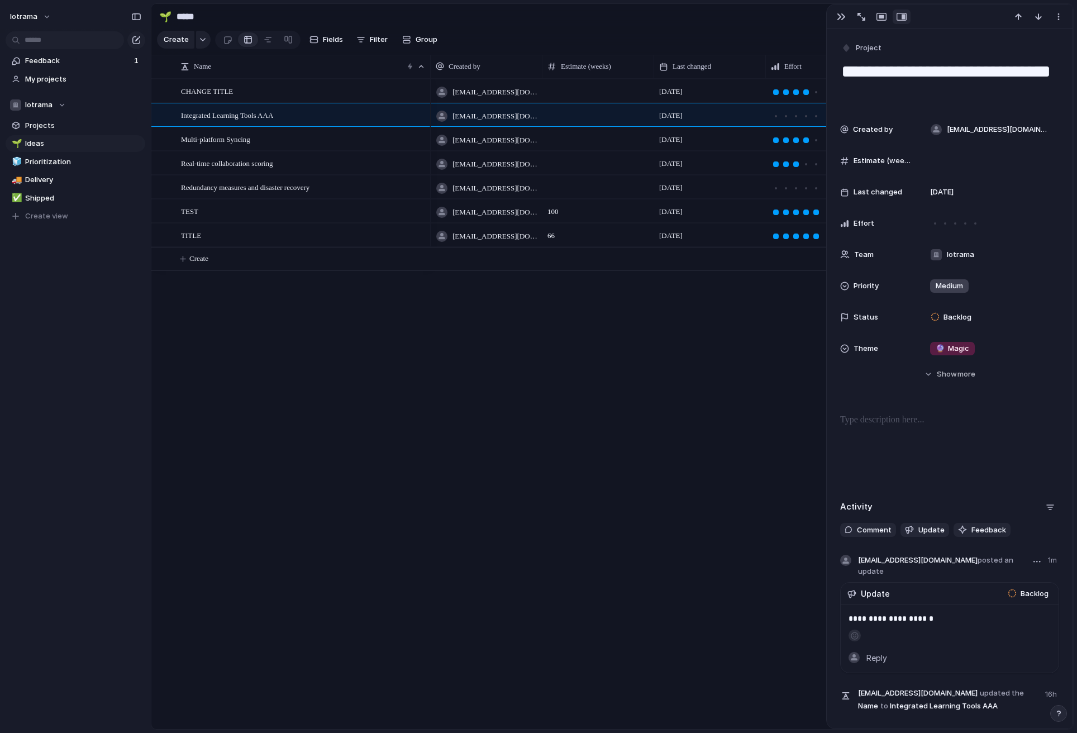
click at [857, 629] on button "button" at bounding box center [854, 635] width 12 height 12
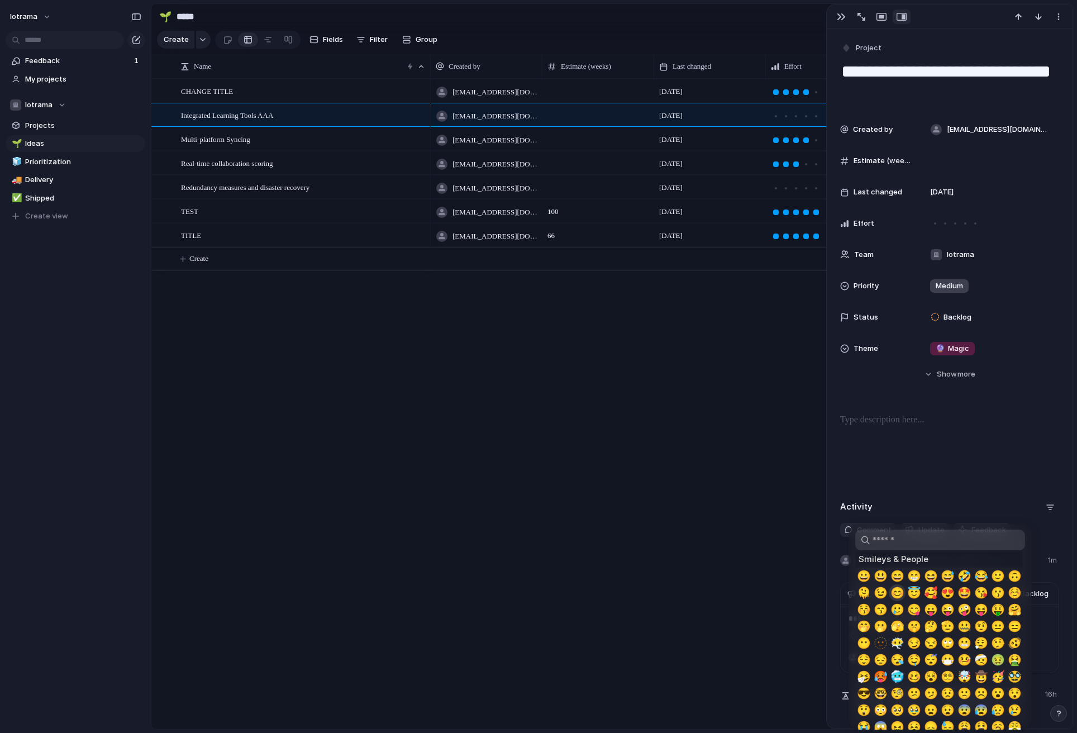
click at [900, 591] on span "😊" at bounding box center [897, 592] width 14 height 13
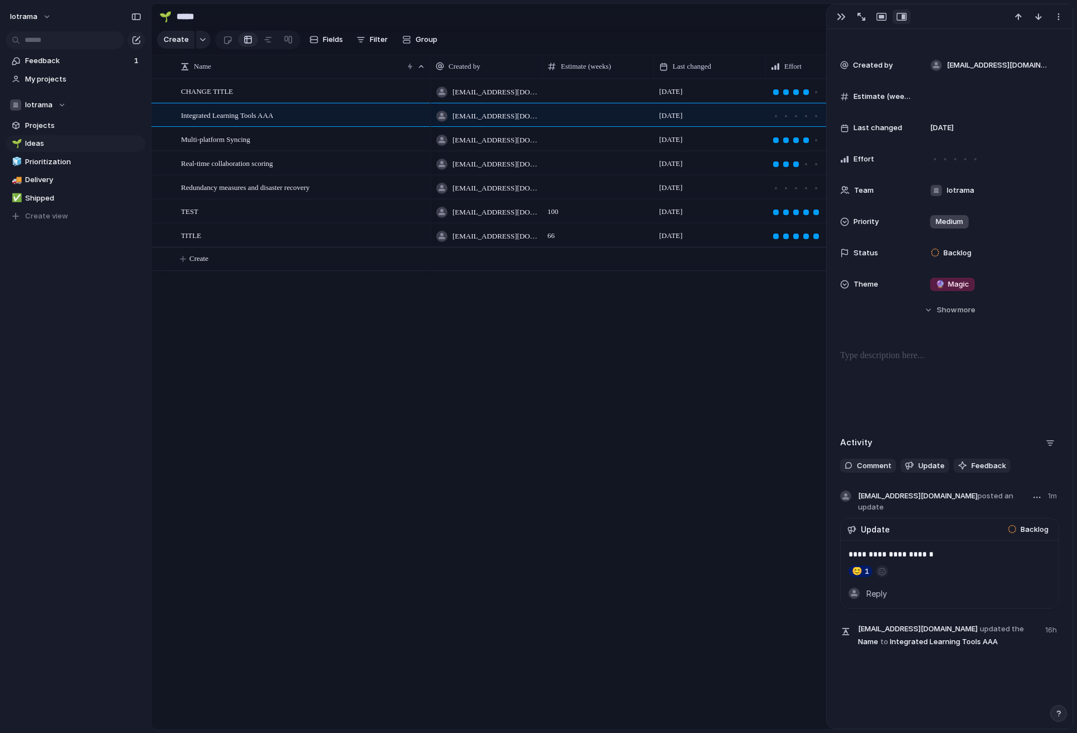
scroll to position [49, 0]
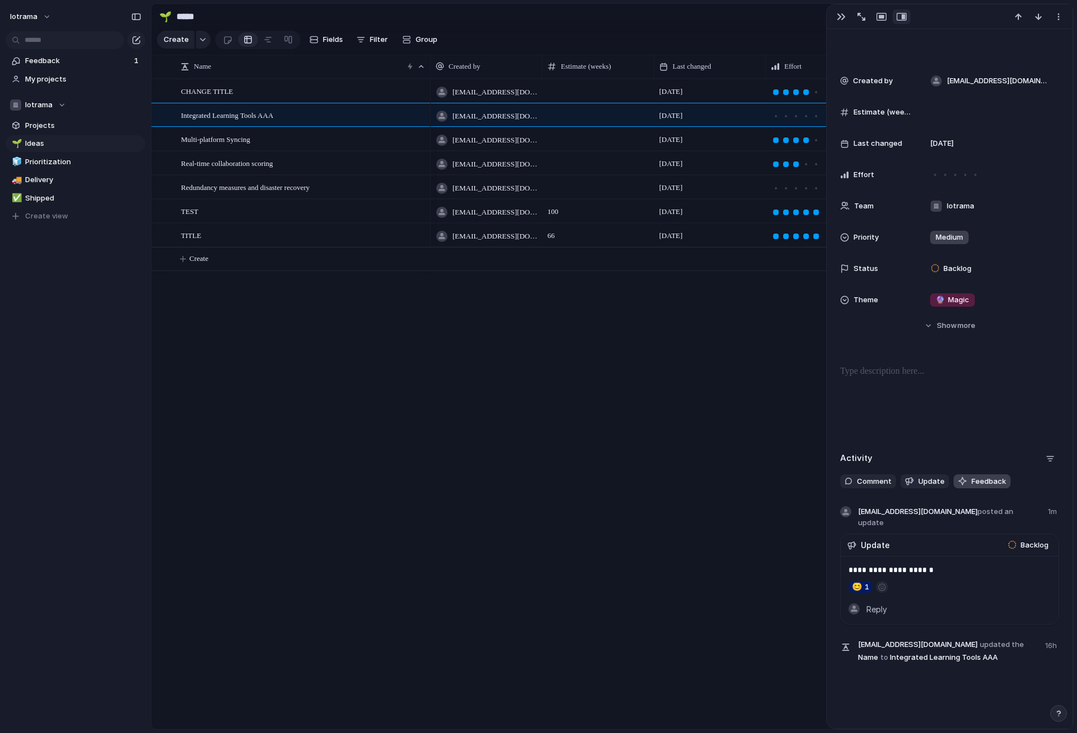
click at [990, 485] on span "Feedback" at bounding box center [988, 481] width 35 height 11
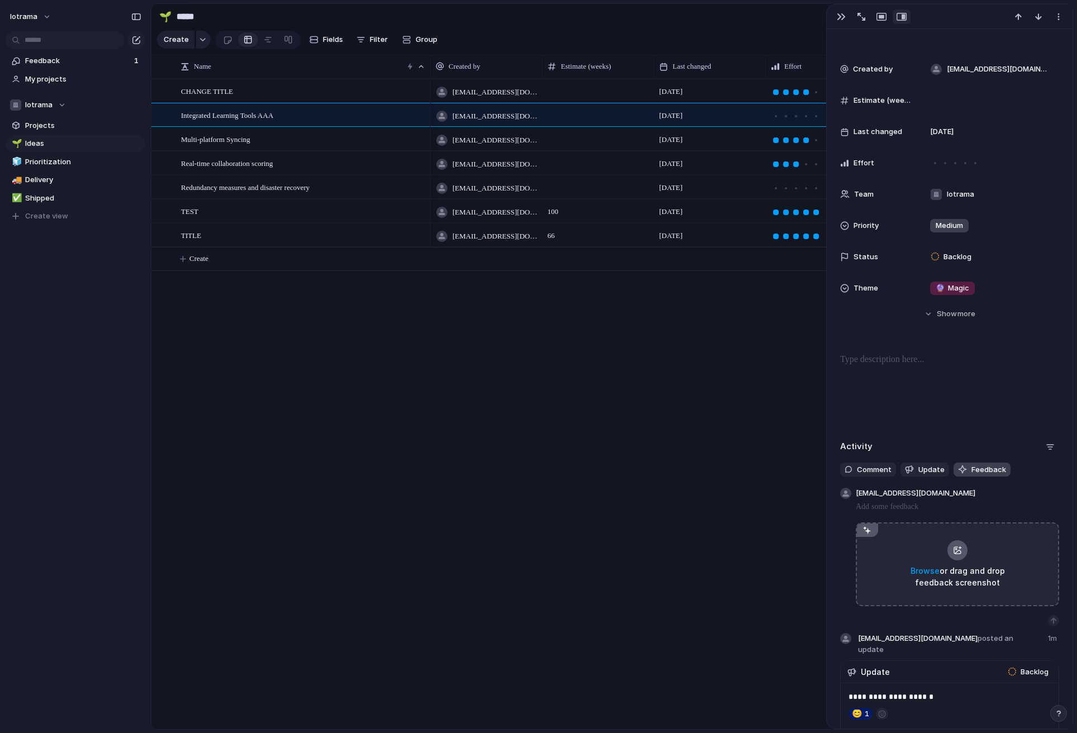
scroll to position [60, 0]
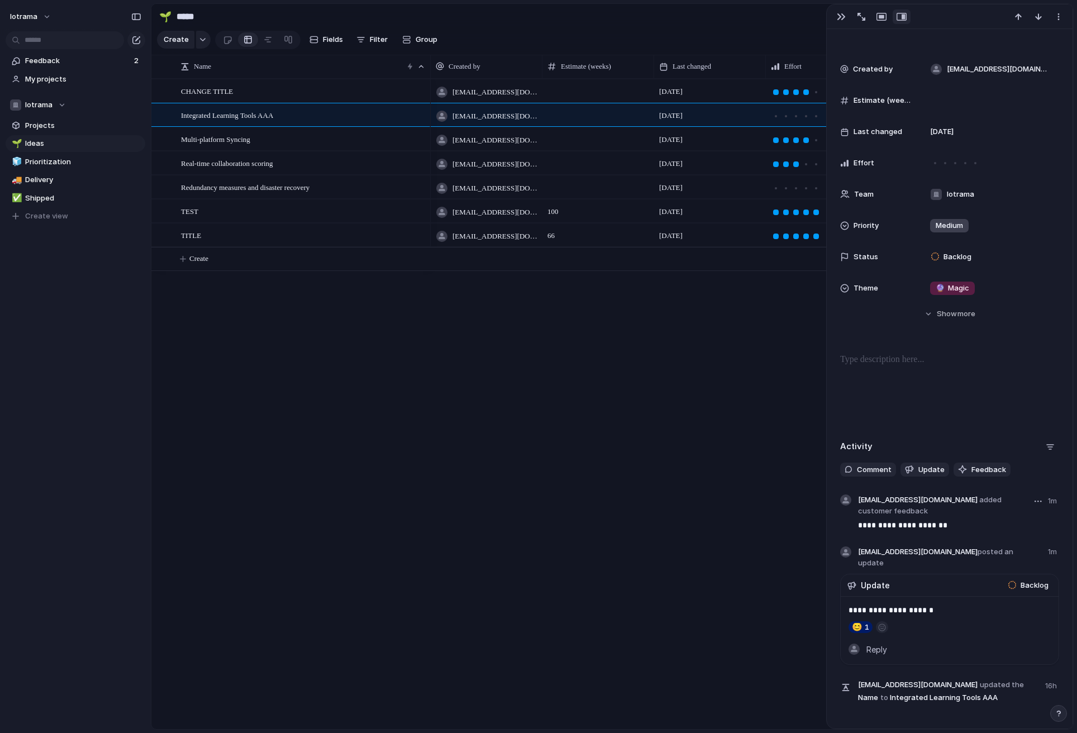
click at [1040, 503] on button "button" at bounding box center [1037, 500] width 13 height 13
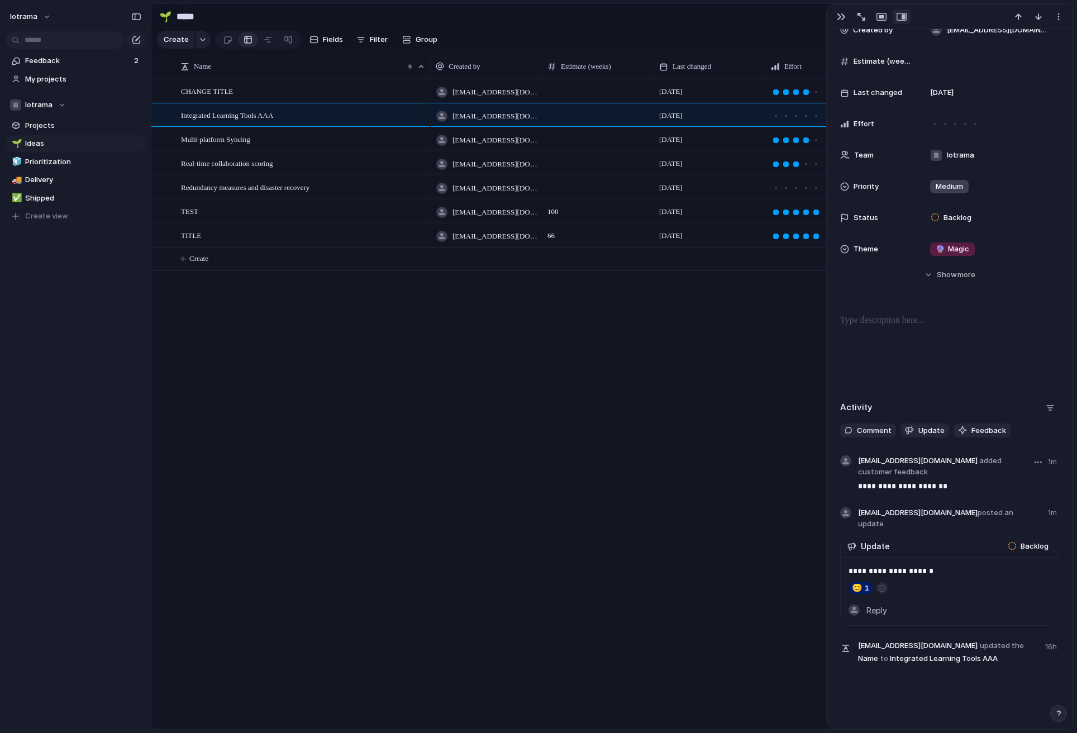
scroll to position [116, 0]
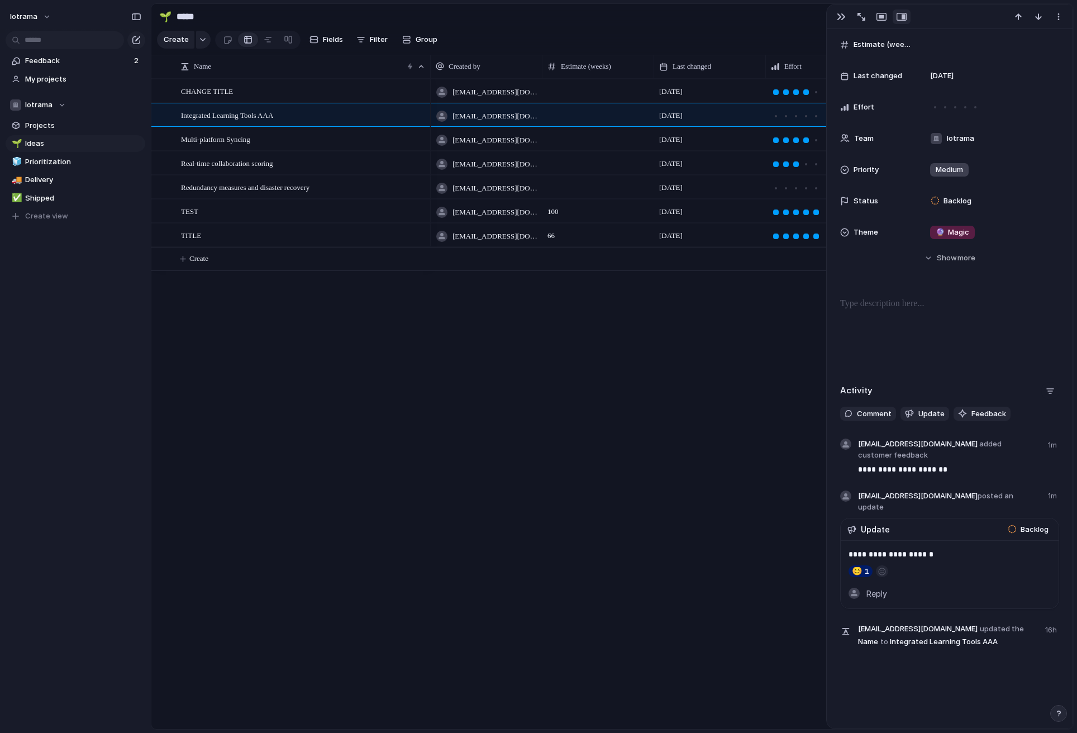
click at [1051, 394] on div "button" at bounding box center [1049, 390] width 9 height 9
click at [1051, 392] on div "Comments Updates Changes Feedback" at bounding box center [538, 366] width 1077 height 733
click at [947, 682] on div "**********" at bounding box center [949, 378] width 246 height 699
click at [877, 587] on span "Reply" at bounding box center [876, 593] width 21 height 12
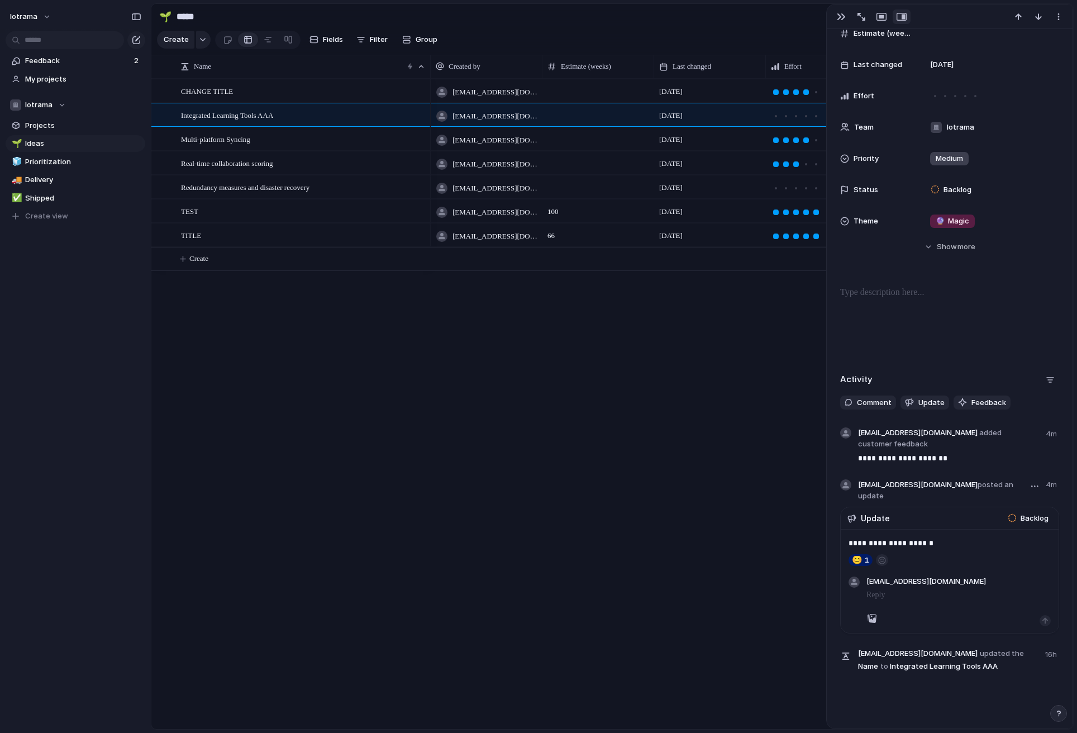
scroll to position [128, 0]
click at [1049, 614] on button "button" at bounding box center [1044, 619] width 11 height 11
click at [1050, 379] on div "button" at bounding box center [1049, 378] width 9 height 9
click at [847, 17] on button "button" at bounding box center [841, 16] width 18 height 15
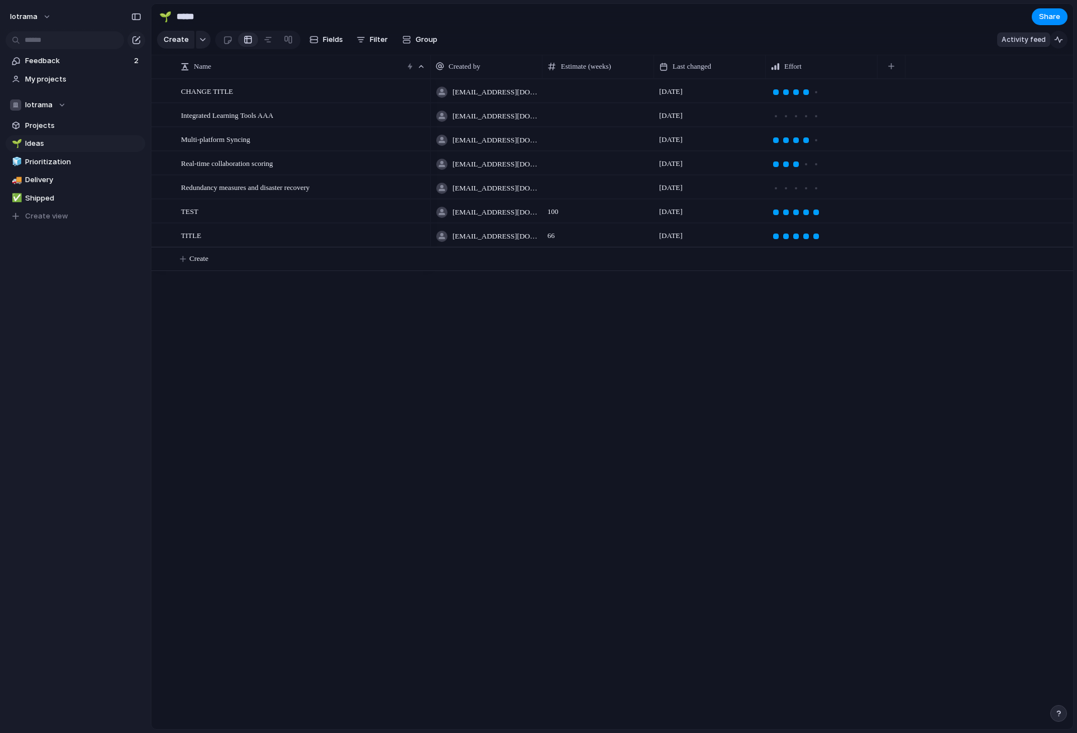
click at [1057, 38] on div "button" at bounding box center [1058, 39] width 9 height 9
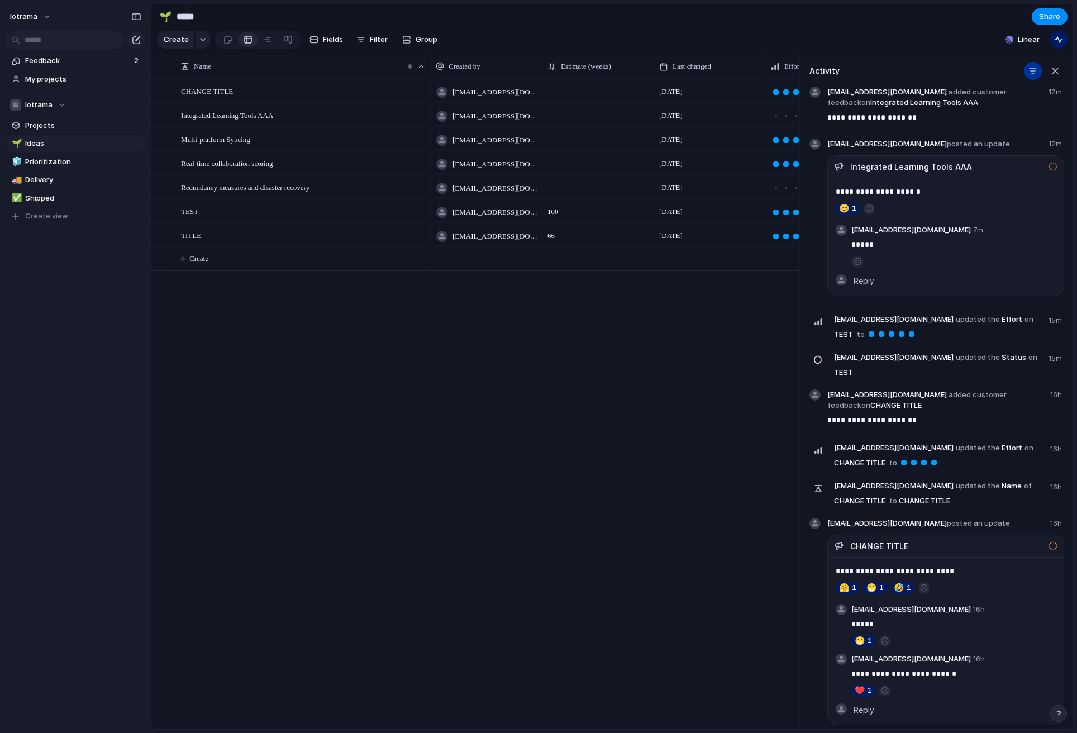
click at [1034, 73] on div "button" at bounding box center [1032, 70] width 9 height 9
click at [1054, 73] on div "Comments Updates Changes Feedback" at bounding box center [538, 366] width 1077 height 733
click at [1038, 441] on span "fevohik416@iotrama.com updated the Effort on CHANGE TITLE to" at bounding box center [938, 456] width 209 height 30
click at [1036, 441] on span "fevohik416@iotrama.com updated the Effort on CHANGE TITLE to" at bounding box center [938, 456] width 209 height 30
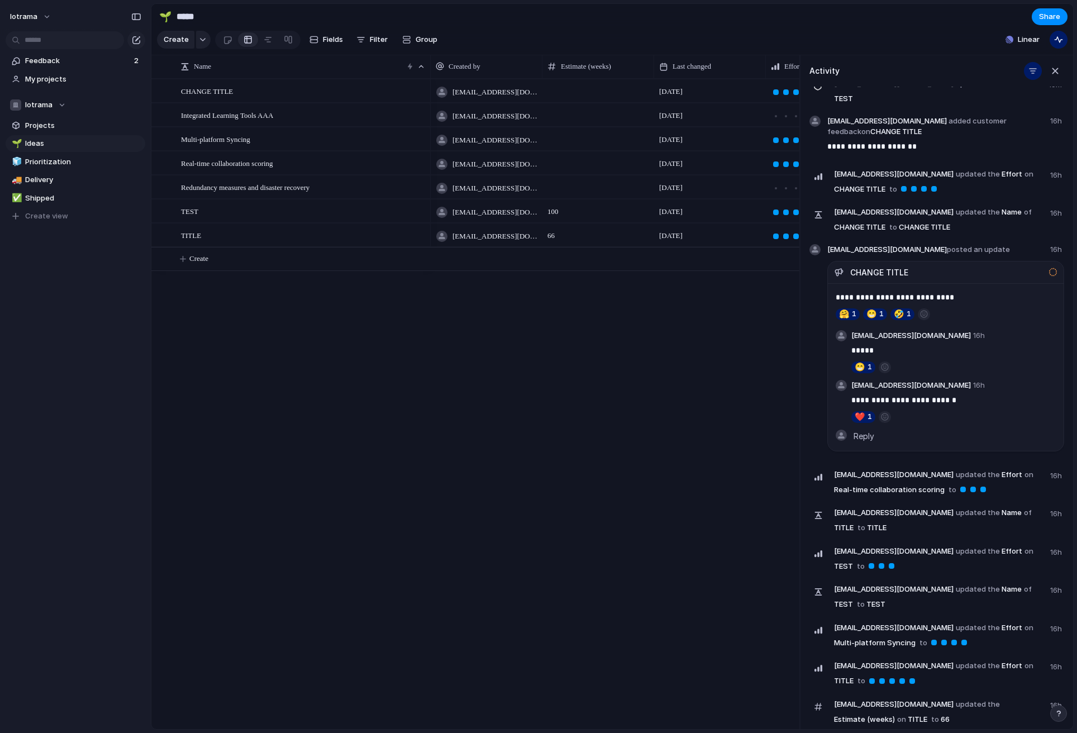
scroll to position [358, 0]
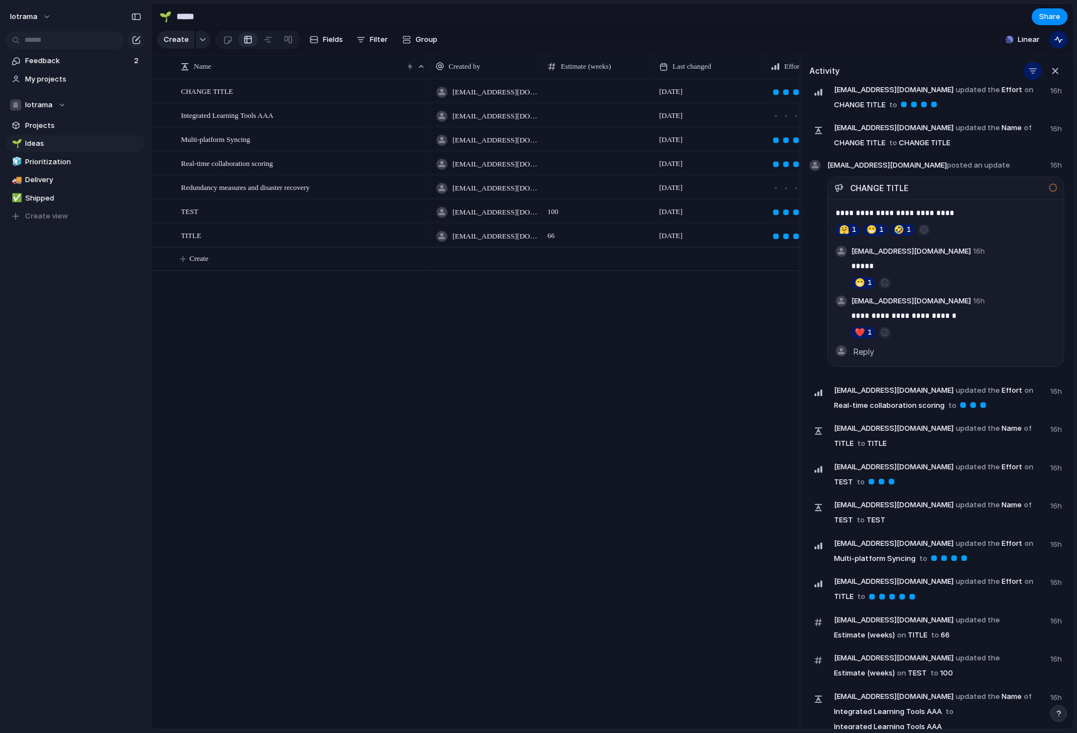
click at [1024, 461] on span "on" at bounding box center [1028, 466] width 9 height 11
click at [854, 474] on link "TEST" at bounding box center [843, 482] width 22 height 16
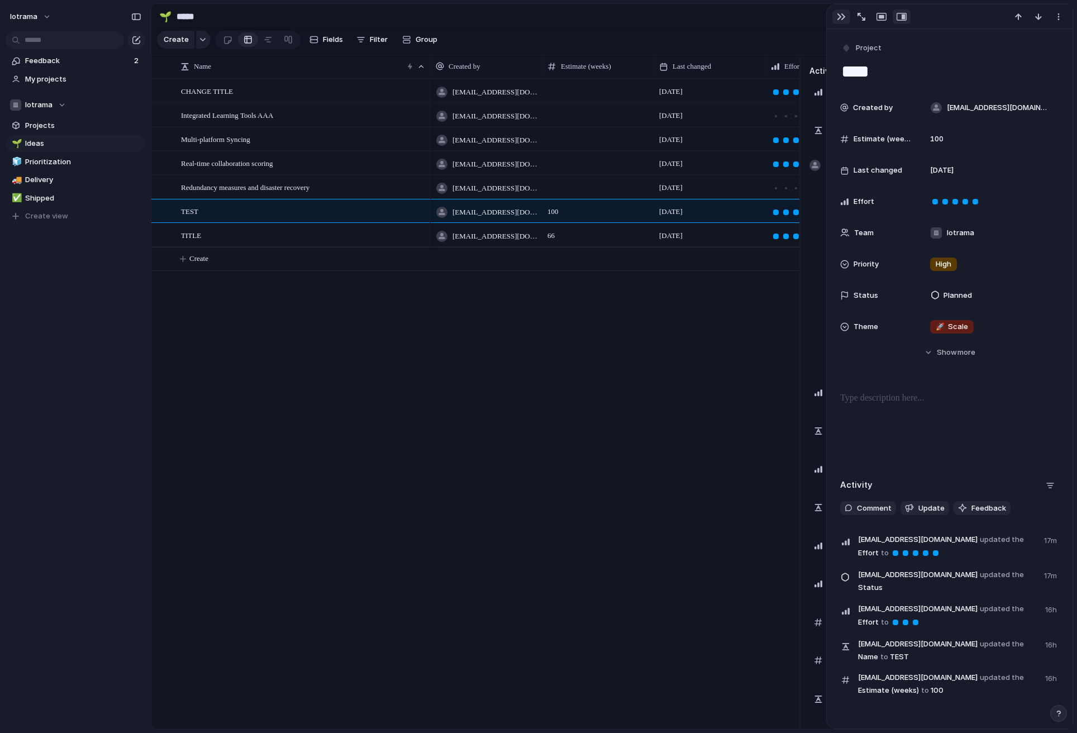
click at [842, 13] on div "button" at bounding box center [841, 16] width 9 height 9
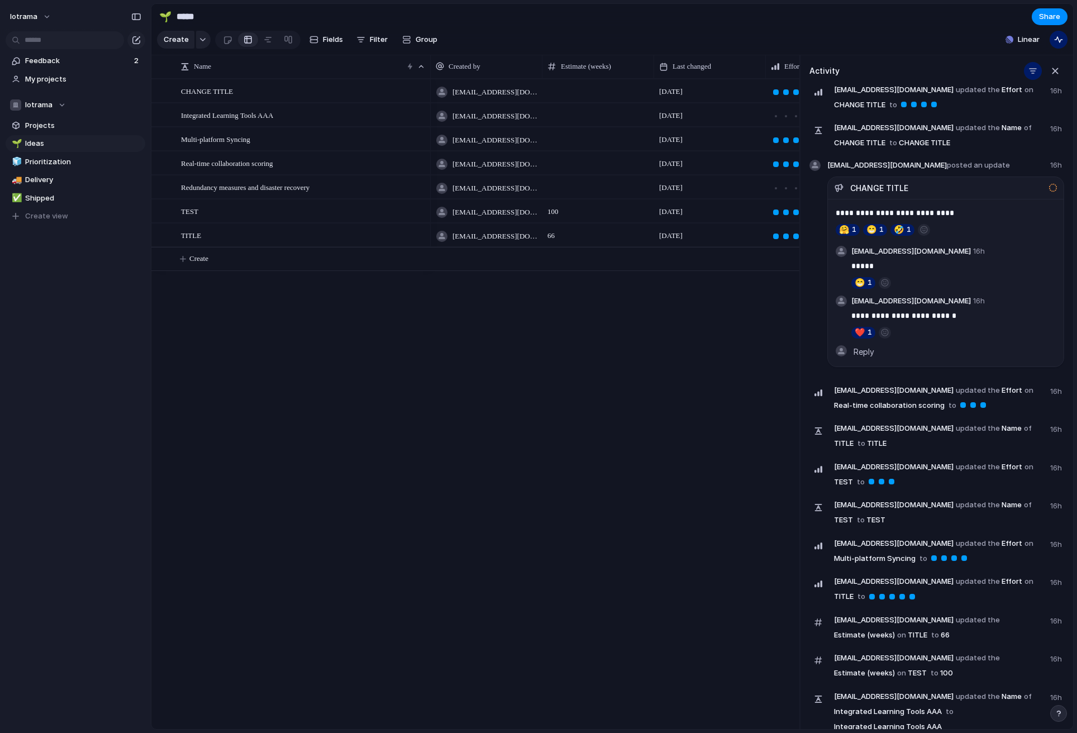
scroll to position [362, 0]
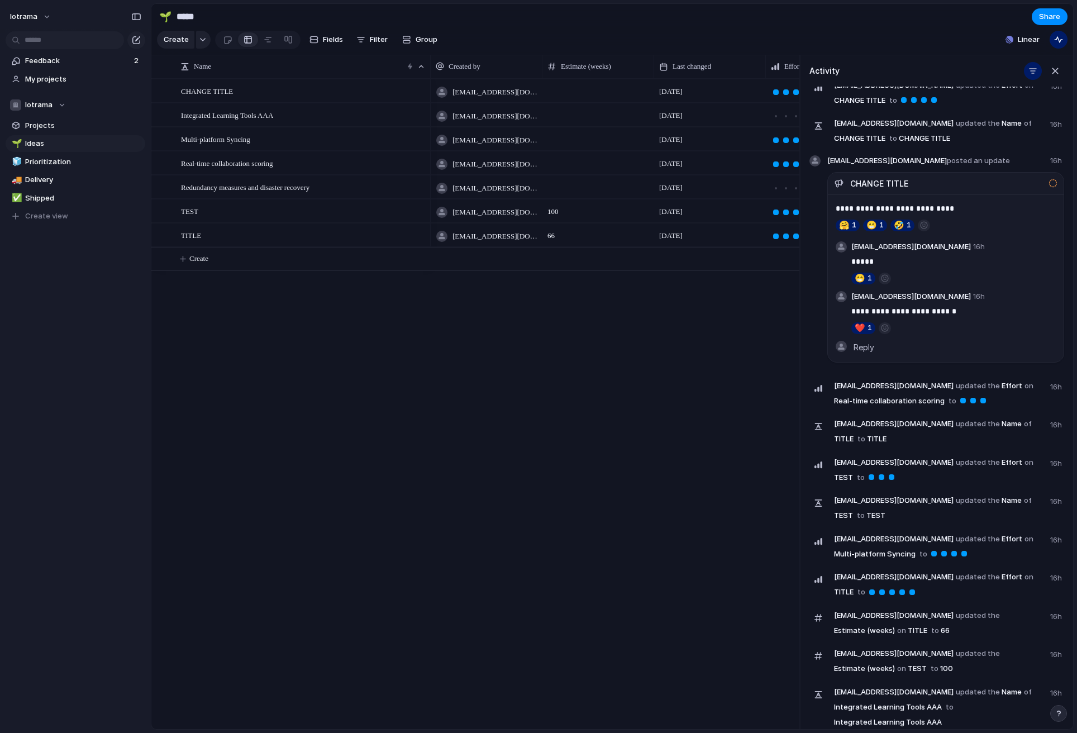
click at [973, 532] on span "fevohik416@iotrama.com updated the Effort on Multi-platform Syncing to" at bounding box center [938, 547] width 209 height 30
click at [941, 551] on div at bounding box center [944, 554] width 6 height 6
click at [905, 547] on link "Multi-platform Syncing" at bounding box center [874, 554] width 85 height 16
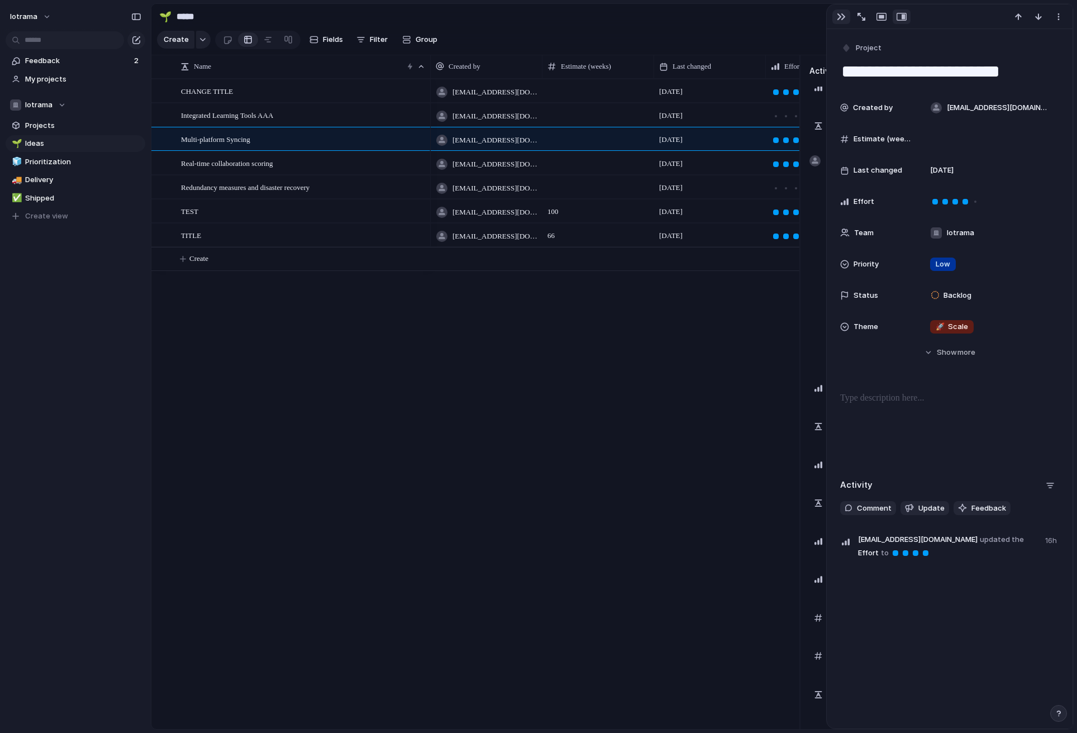
click at [843, 12] on div "button" at bounding box center [841, 16] width 9 height 9
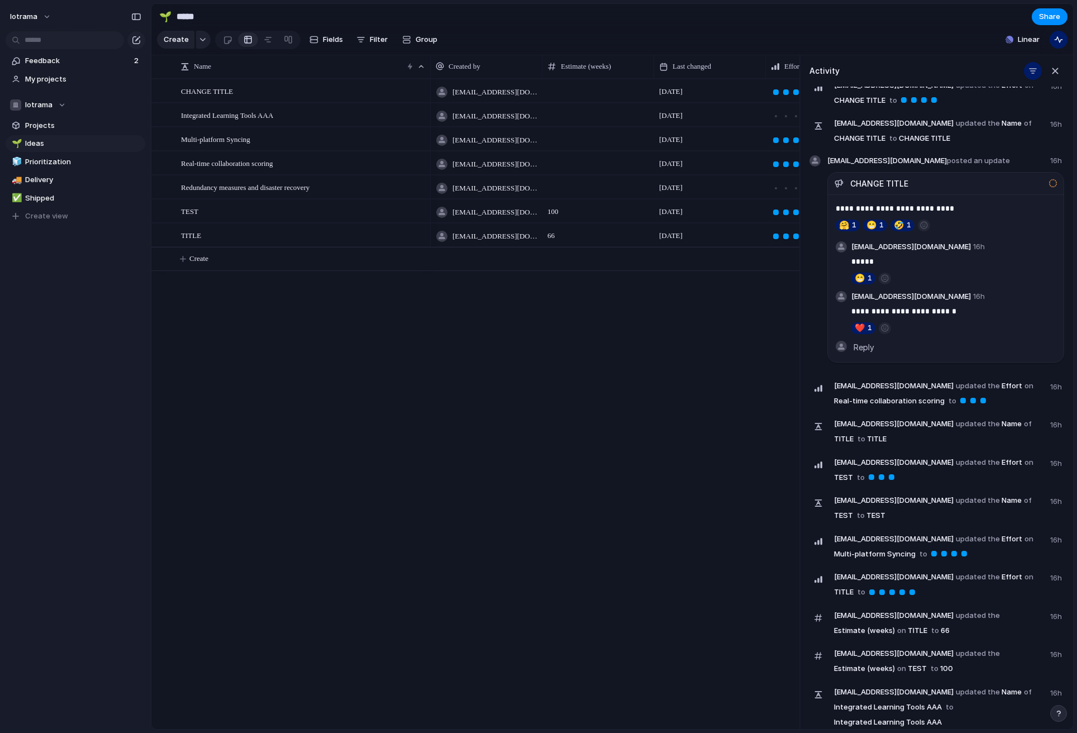
click at [873, 625] on span "fevohik416@iotrama.com updated the Estimate (weeks) on TITLE to 66" at bounding box center [938, 624] width 209 height 30
click at [952, 472] on span "fevohik416@iotrama.com updated the Effort on TEST to" at bounding box center [938, 471] width 209 height 30
click at [876, 472] on div at bounding box center [881, 477] width 10 height 10
click at [942, 551] on div at bounding box center [944, 554] width 6 height 6
click at [961, 551] on div at bounding box center [964, 554] width 6 height 6
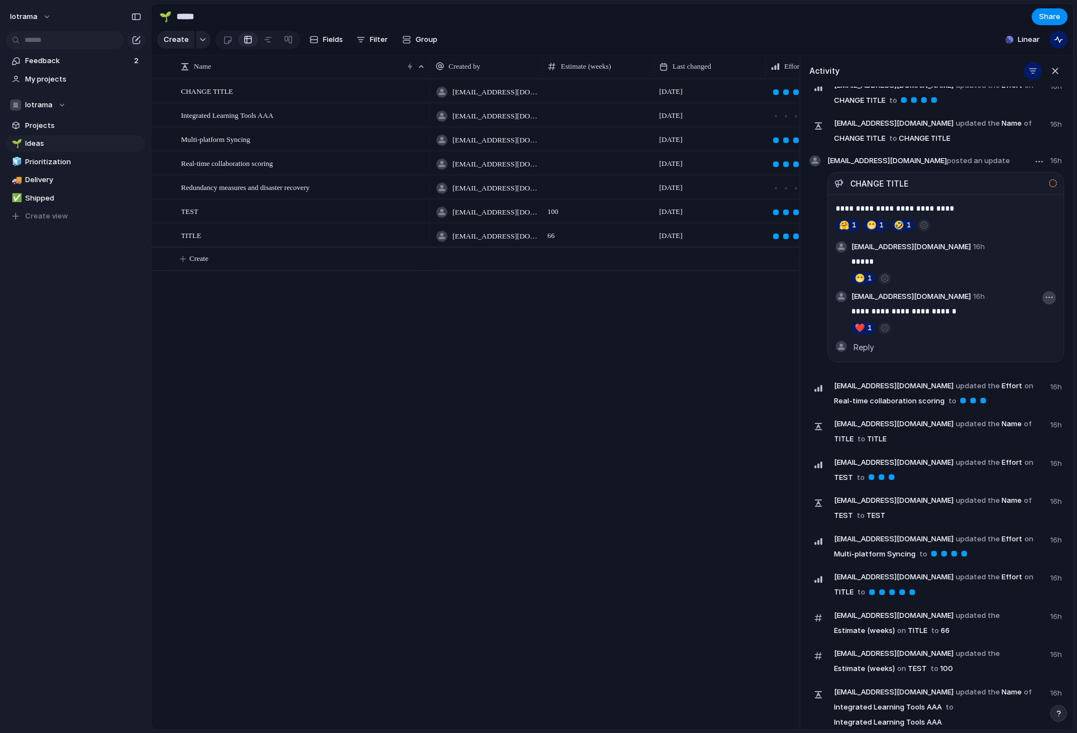
click at [1054, 291] on button "button" at bounding box center [1048, 297] width 13 height 13
click at [1046, 233] on div "Edit Delete" at bounding box center [538, 366] width 1077 height 733
click at [1046, 241] on button "button" at bounding box center [1048, 247] width 13 height 13
click at [968, 390] on div "Edit Delete" at bounding box center [538, 366] width 1077 height 733
click at [1058, 72] on div "button" at bounding box center [1055, 71] width 12 height 12
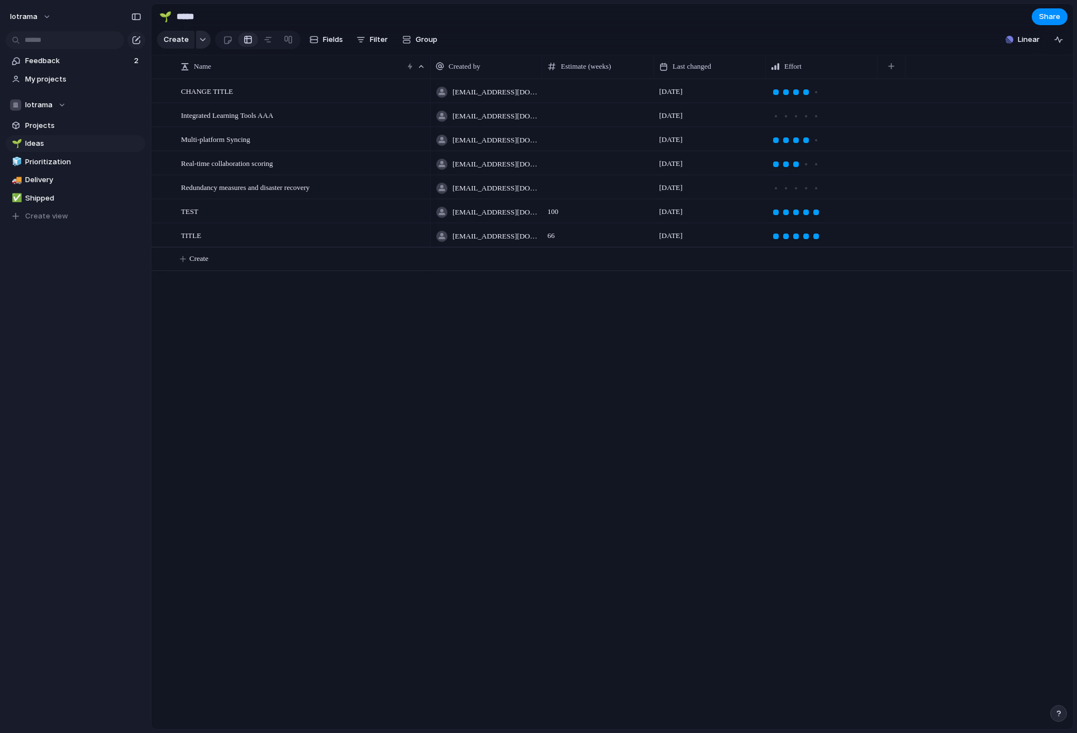
click at [202, 40] on div "button" at bounding box center [203, 39] width 8 height 4
click at [517, 25] on div "Goal Program Initiative Launch Project Customize" at bounding box center [538, 366] width 1077 height 733
click at [193, 194] on span "Duplicate view" at bounding box center [182, 192] width 52 height 11
type input "**********"
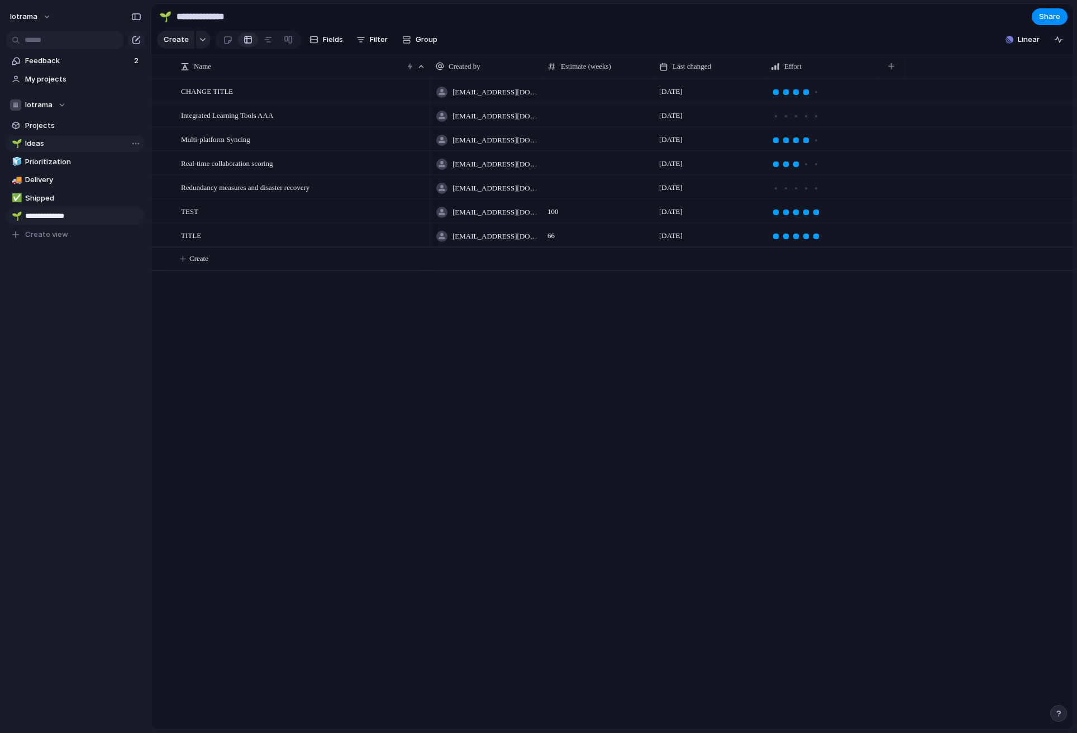
click at [222, 349] on div "CHANGE TITLE Integrated Learning Tools AAA Multi-platform Syncing Real-time col…" at bounding box center [611, 404] width 921 height 650
click at [256, 389] on div "Open in new tab Copy link Duplicate view Rename view Delete view" at bounding box center [538, 366] width 1077 height 733
click at [1057, 43] on div "button" at bounding box center [1058, 39] width 9 height 9
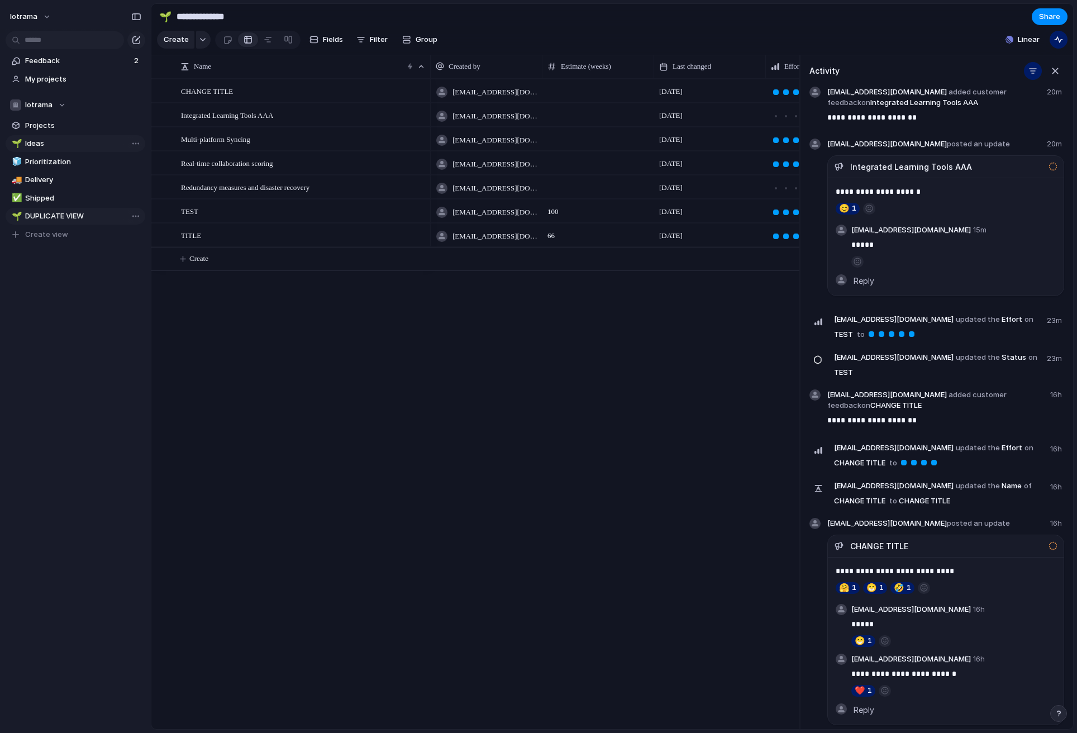
click at [324, 288] on div "CHANGE TITLE Integrated Learning Tools AAA Multi-platform Syncing Real-time col…" at bounding box center [475, 404] width 648 height 650
click at [49, 140] on span "Ideas" at bounding box center [83, 143] width 116 height 11
click at [59, 217] on span "DUPLICATE VIEW" at bounding box center [83, 216] width 116 height 11
type input "**********"
click at [199, 236] on span "TITLE" at bounding box center [191, 234] width 20 height 13
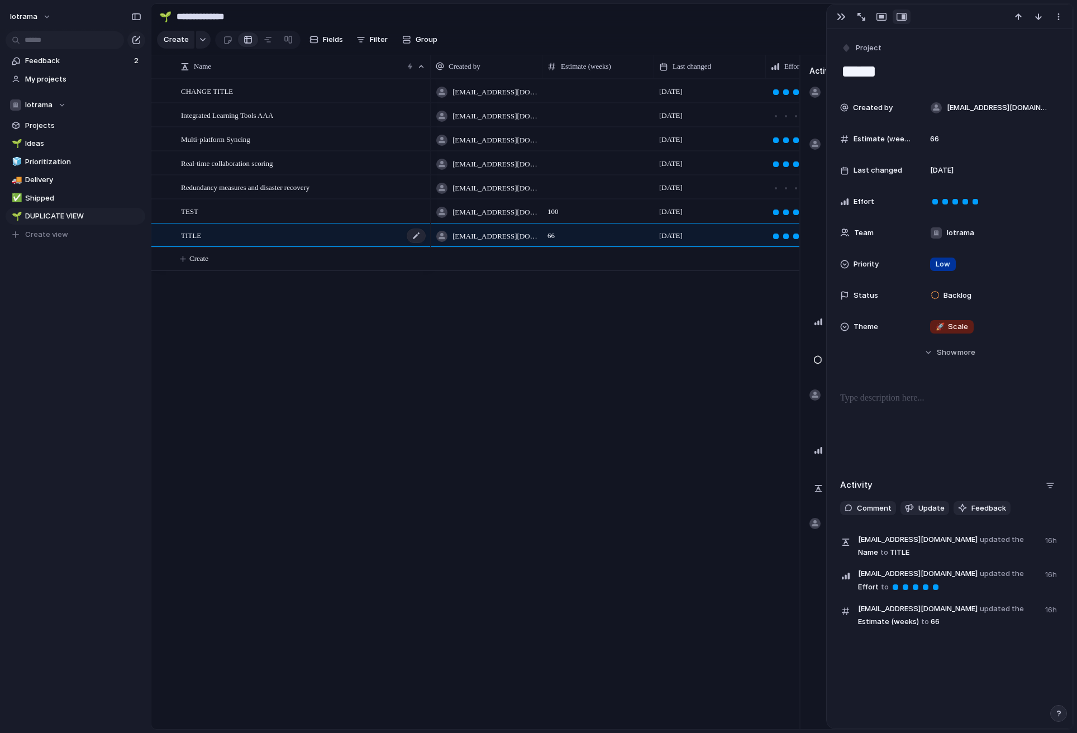
click at [199, 236] on span "TITLE" at bounding box center [191, 234] width 20 height 13
click at [195, 237] on textarea "*****" at bounding box center [301, 236] width 241 height 13
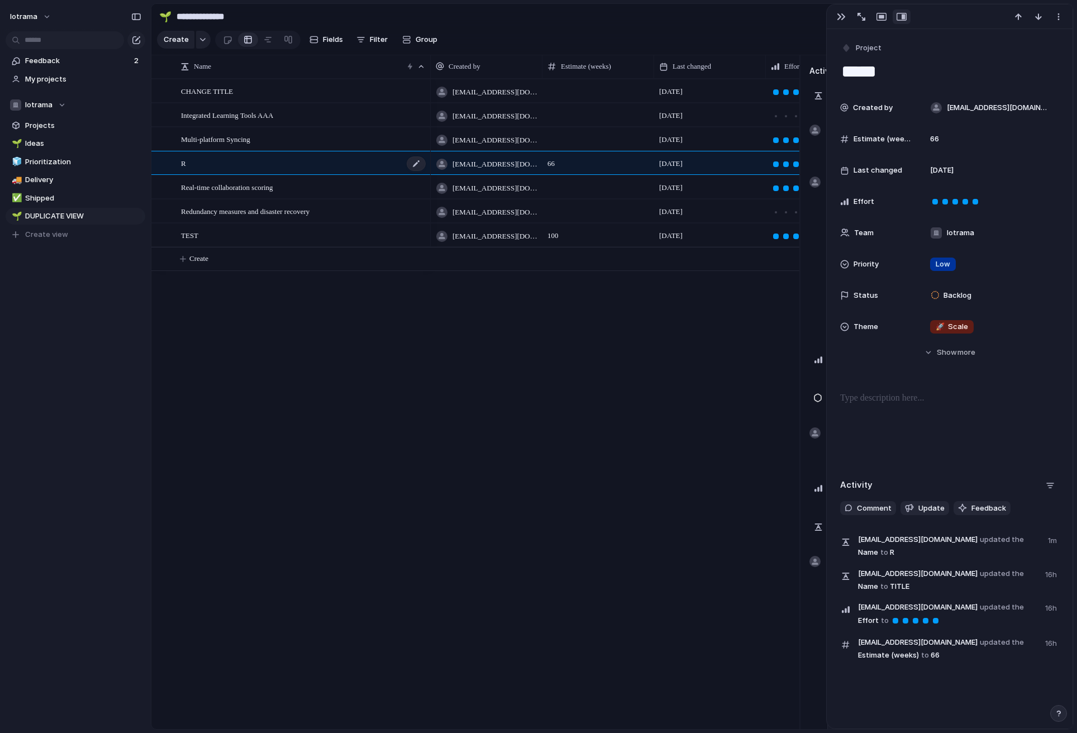
click at [204, 164] on div "R" at bounding box center [304, 163] width 246 height 23
type textarea "**********"
click at [838, 14] on div "button" at bounding box center [841, 16] width 9 height 9
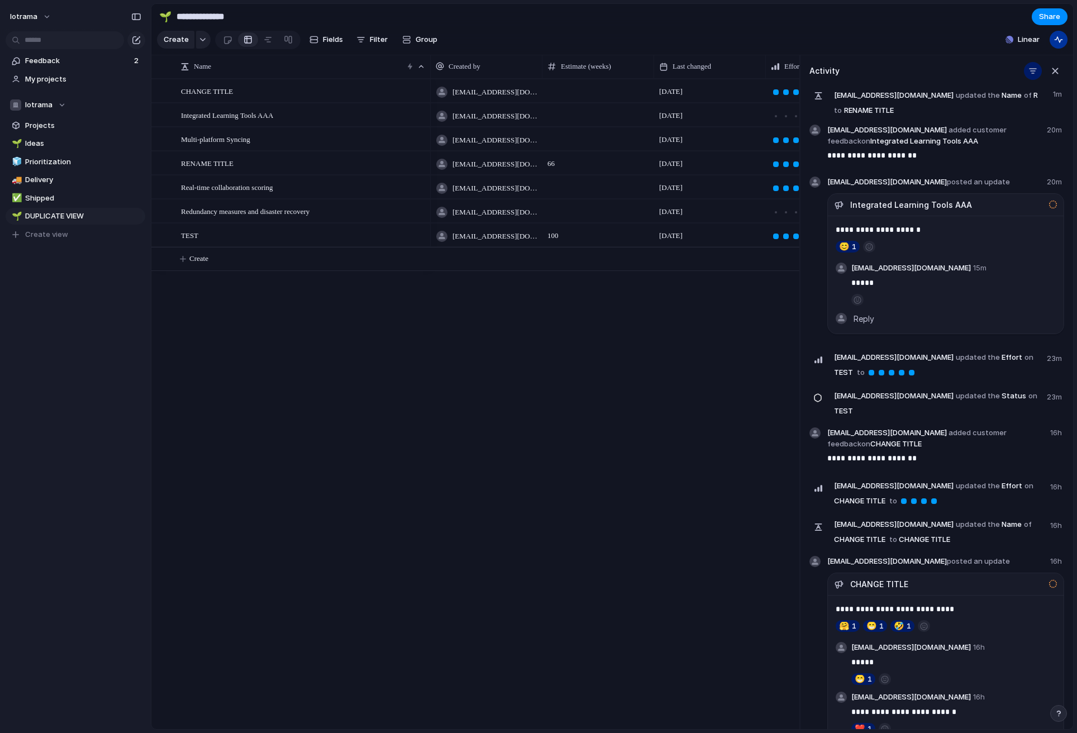
click at [1064, 36] on button "button" at bounding box center [1058, 40] width 18 height 18
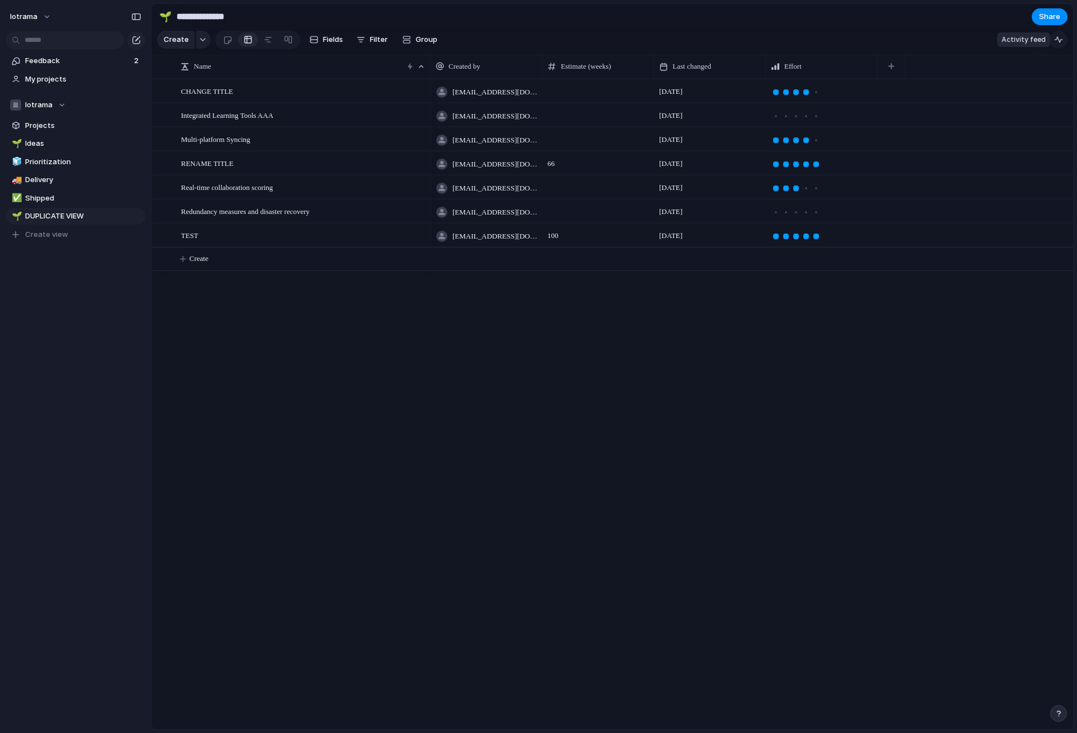
click at [1064, 36] on button "button" at bounding box center [1058, 40] width 18 height 18
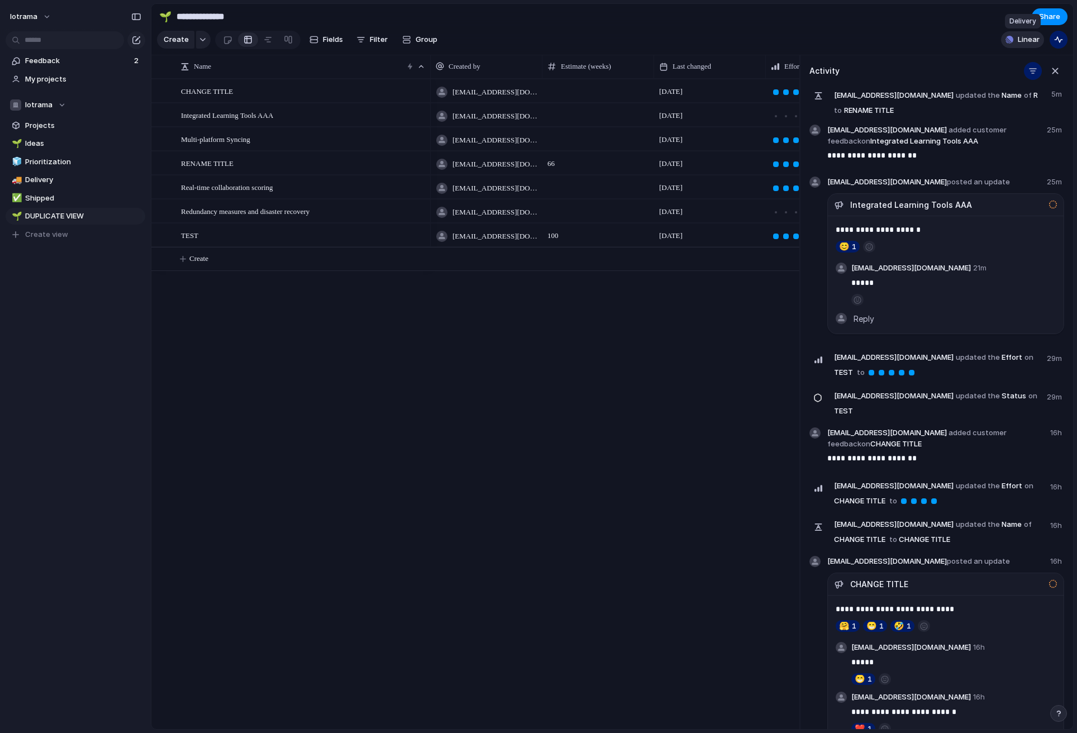
click at [1015, 42] on button "Linear" at bounding box center [1022, 39] width 43 height 17
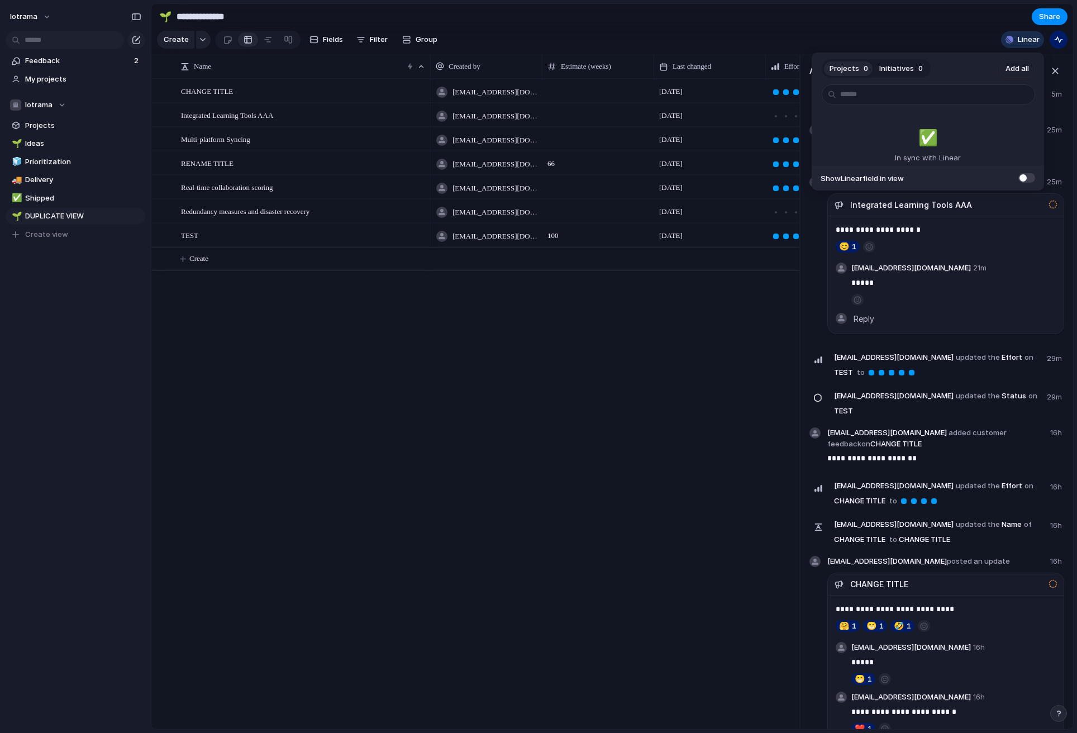
click at [1027, 179] on span at bounding box center [1026, 177] width 17 height 9
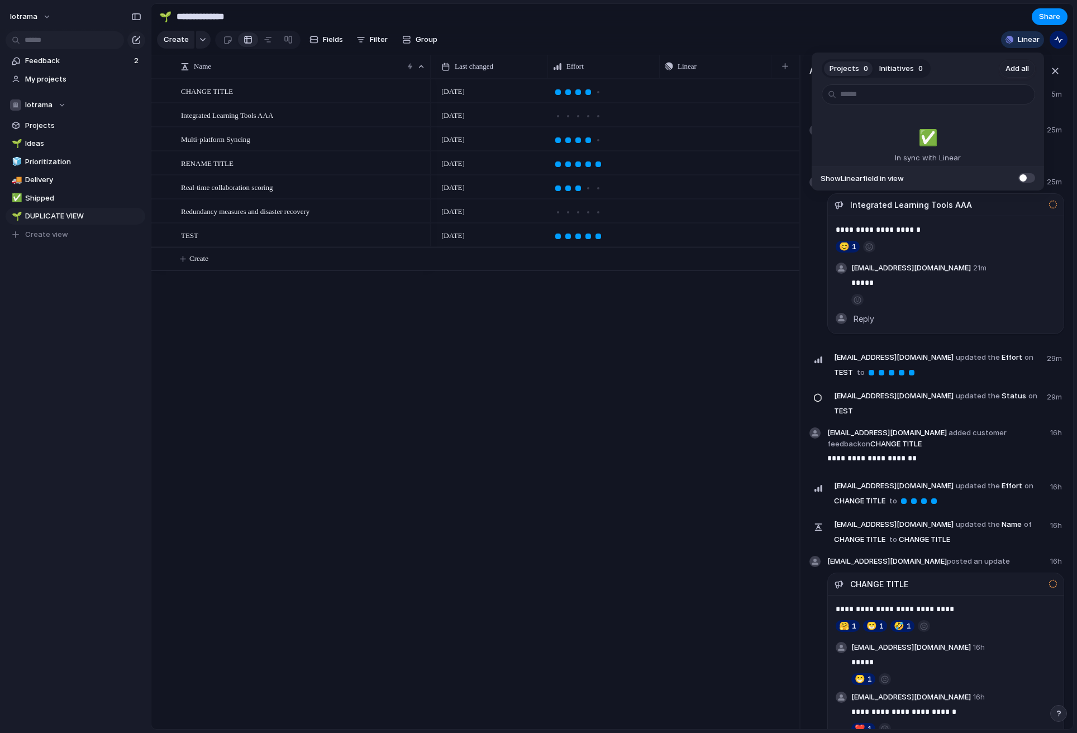
click at [1026, 176] on span at bounding box center [1026, 177] width 17 height 9
click at [1029, 179] on span at bounding box center [1026, 177] width 17 height 9
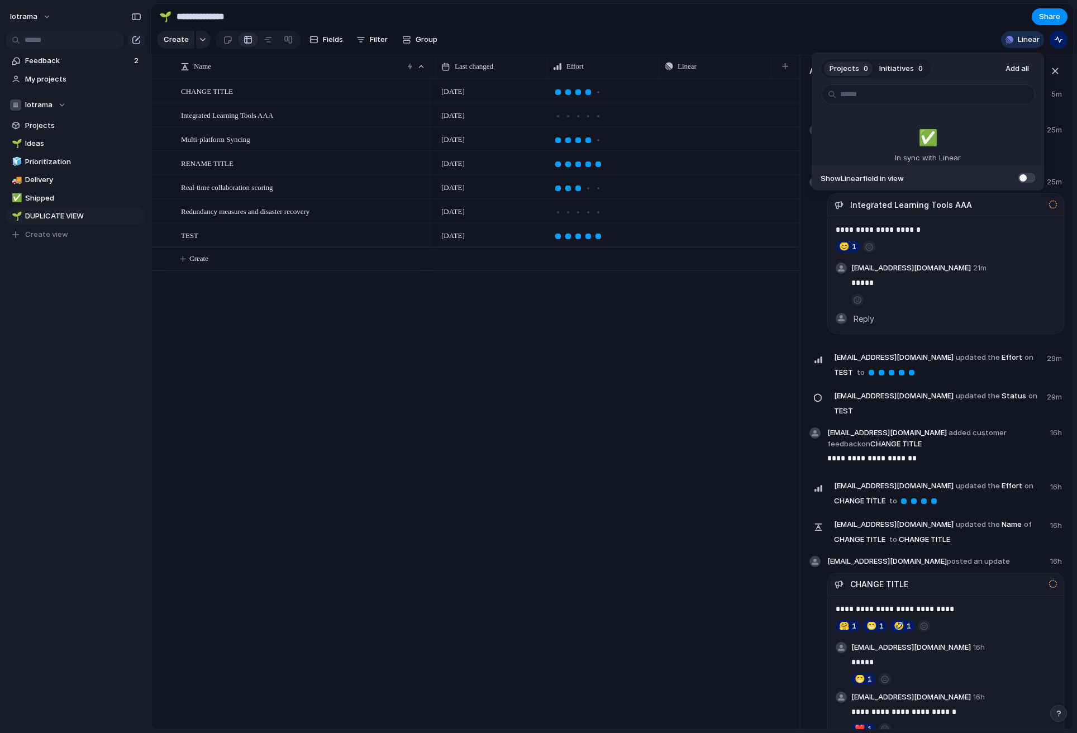
scroll to position [0, 106]
click at [1029, 179] on span at bounding box center [1026, 177] width 17 height 9
